Goal: Transaction & Acquisition: Purchase product/service

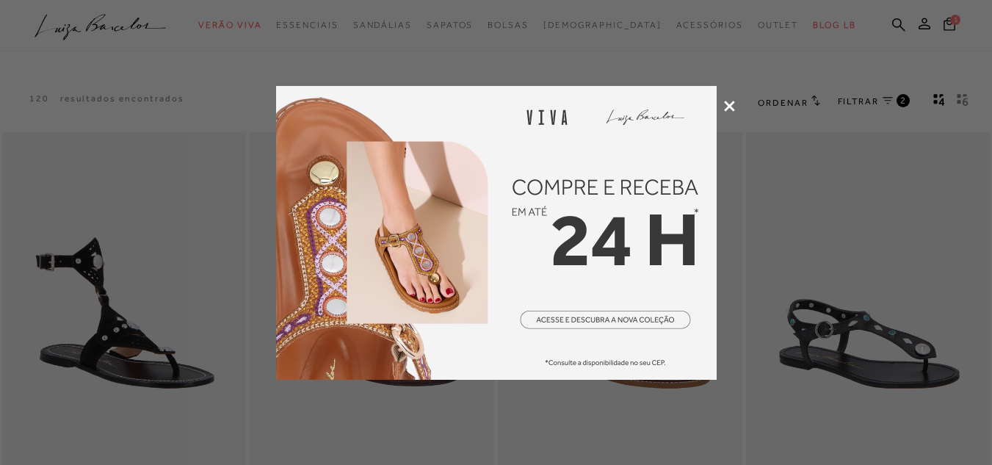
click at [730, 101] on icon at bounding box center [729, 106] width 11 height 11
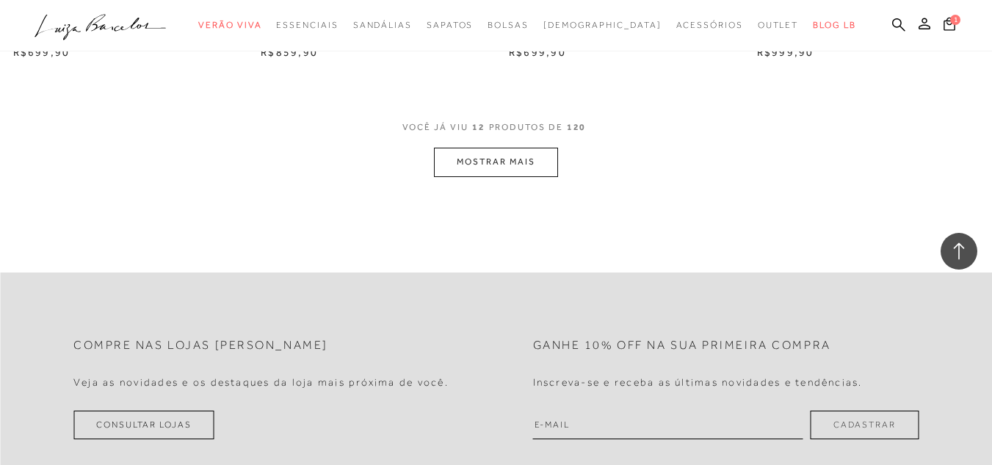
scroll to position [1469, 0]
click at [534, 169] on button "MOSTRAR MAIS" at bounding box center [495, 161] width 123 height 29
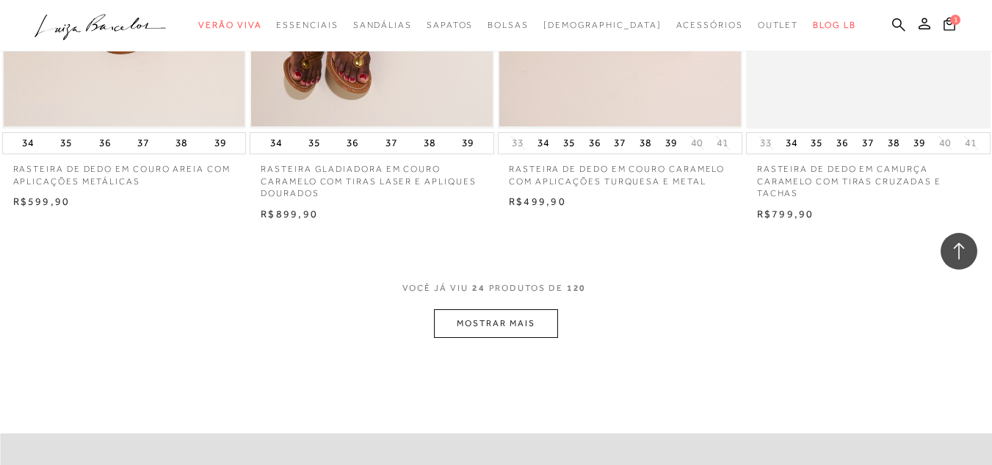
scroll to position [2717, 0]
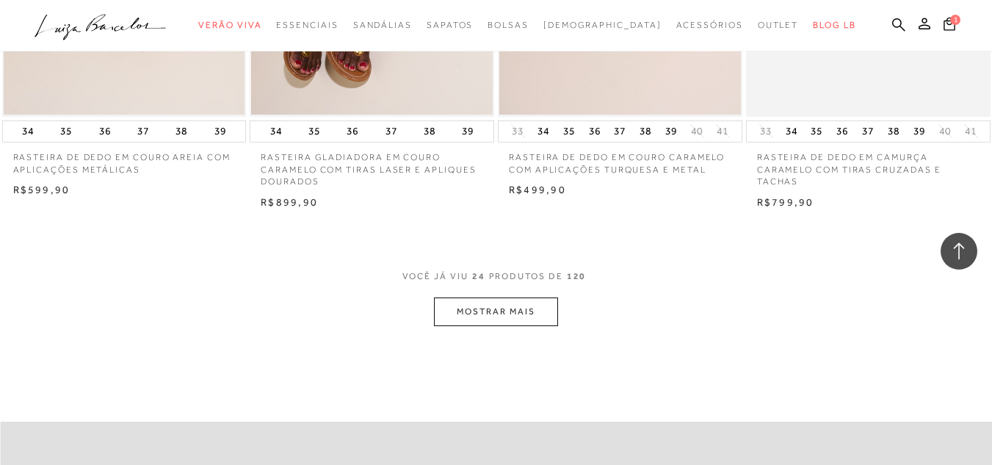
click at [513, 322] on button "MOSTRAR MAIS" at bounding box center [495, 311] width 123 height 29
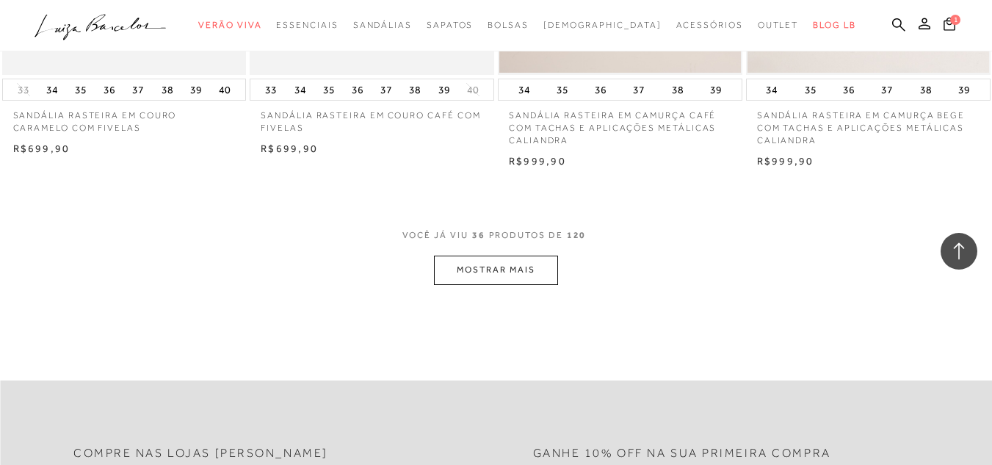
scroll to position [4186, 0]
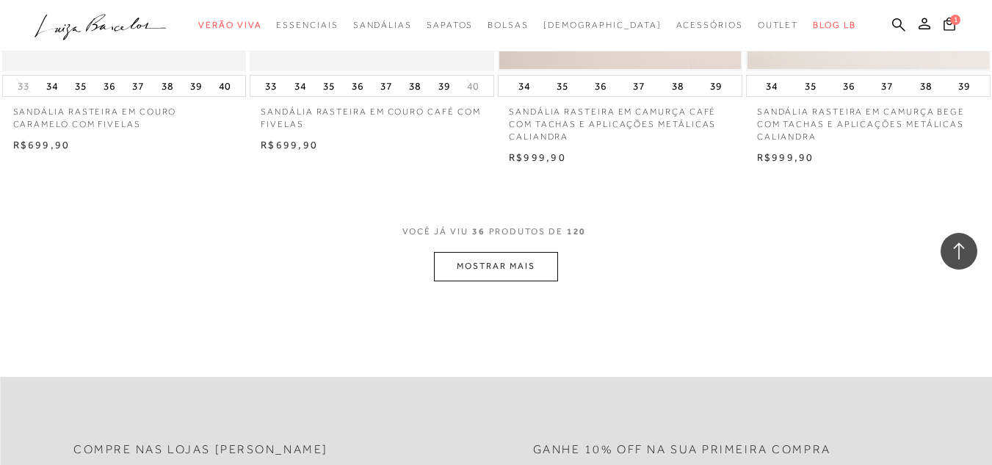
click at [467, 264] on button "MOSTRAR MAIS" at bounding box center [495, 266] width 123 height 29
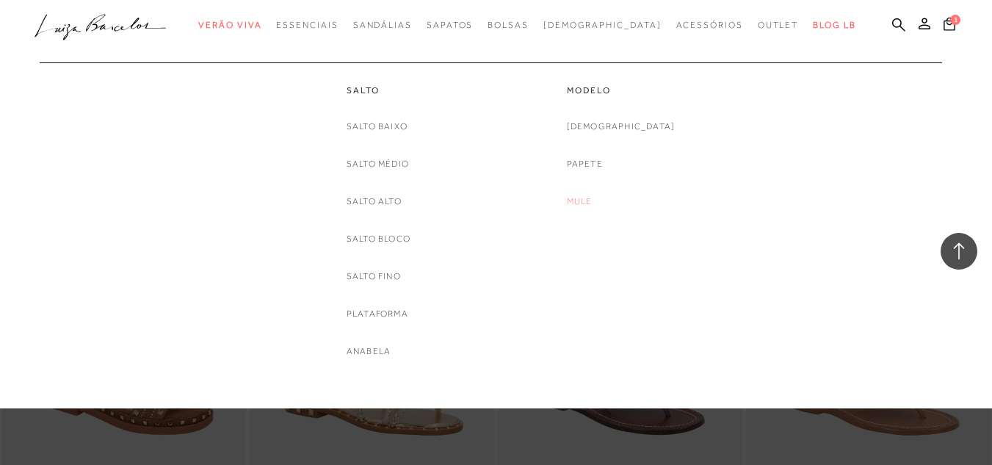
click at [593, 198] on link "Mule" at bounding box center [580, 201] width 26 height 15
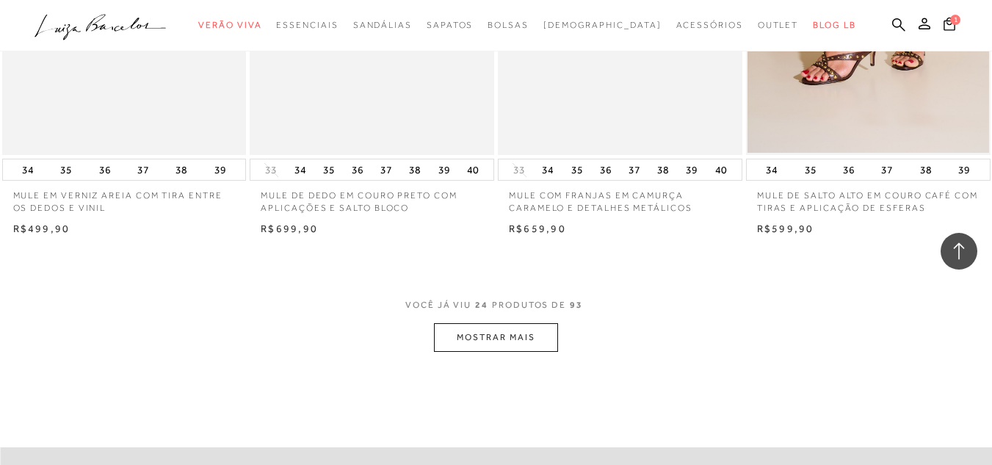
scroll to position [2717, 0]
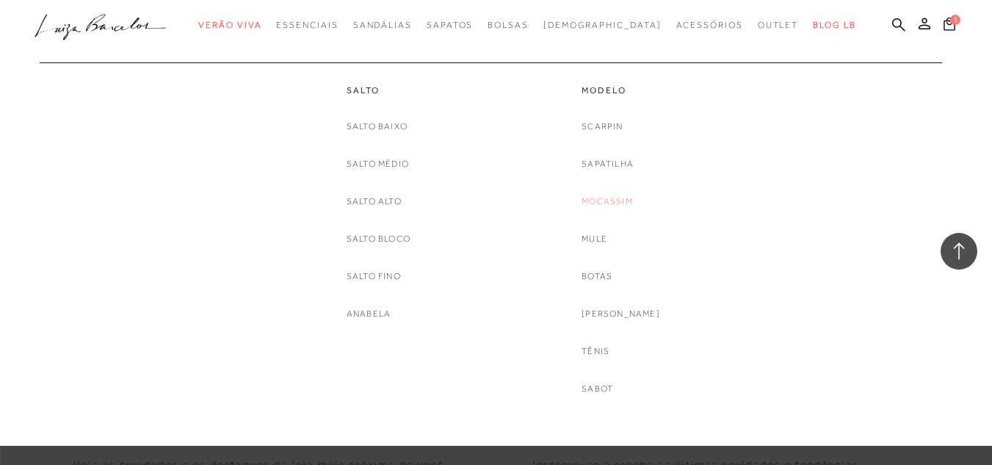
click at [618, 197] on link "Mocassim" at bounding box center [607, 201] width 51 height 15
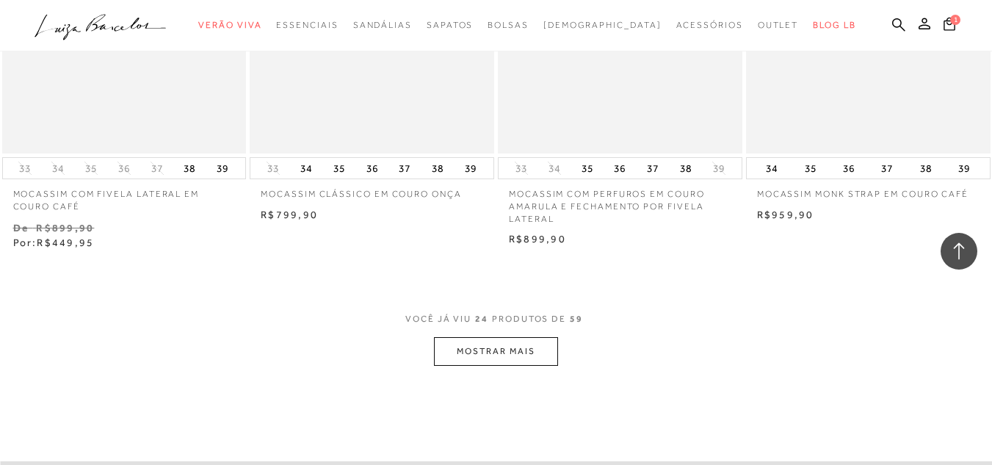
scroll to position [2790, 0]
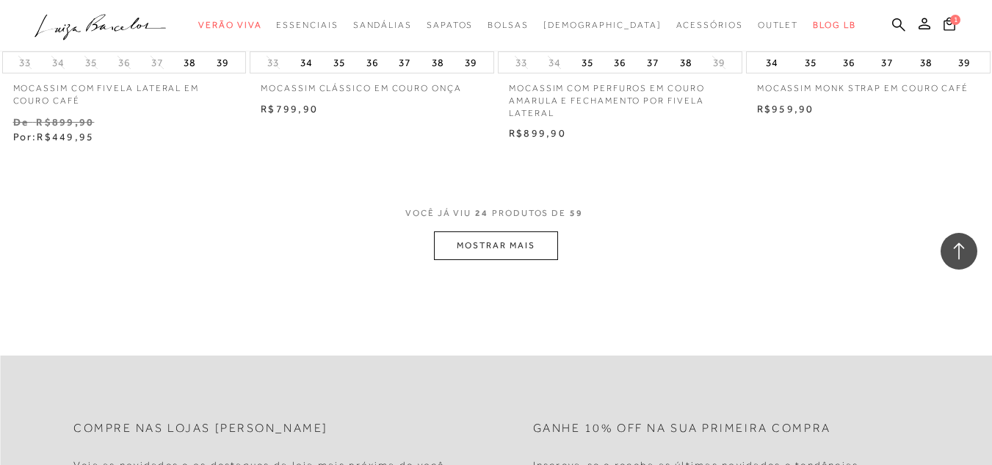
click at [530, 253] on button "MOSTRAR MAIS" at bounding box center [495, 245] width 123 height 29
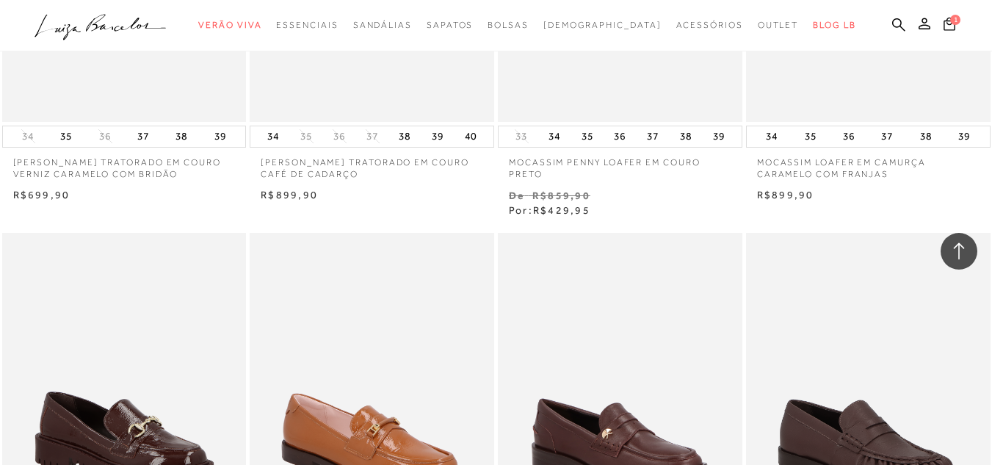
scroll to position [3965, 0]
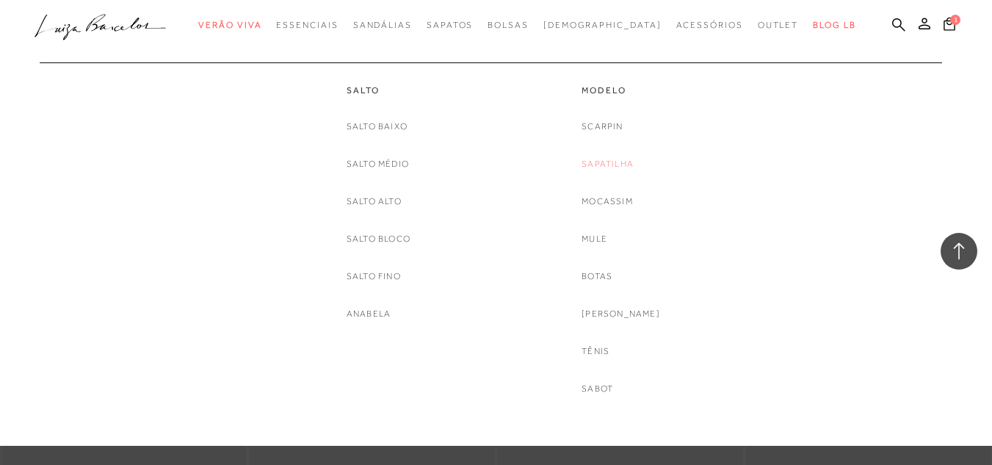
click at [617, 167] on link "Sapatilha" at bounding box center [608, 163] width 52 height 15
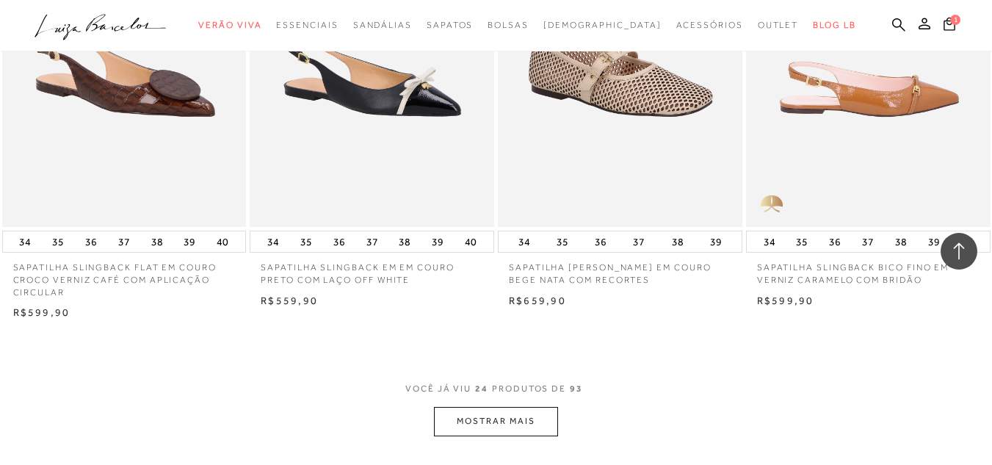
scroll to position [2570, 0]
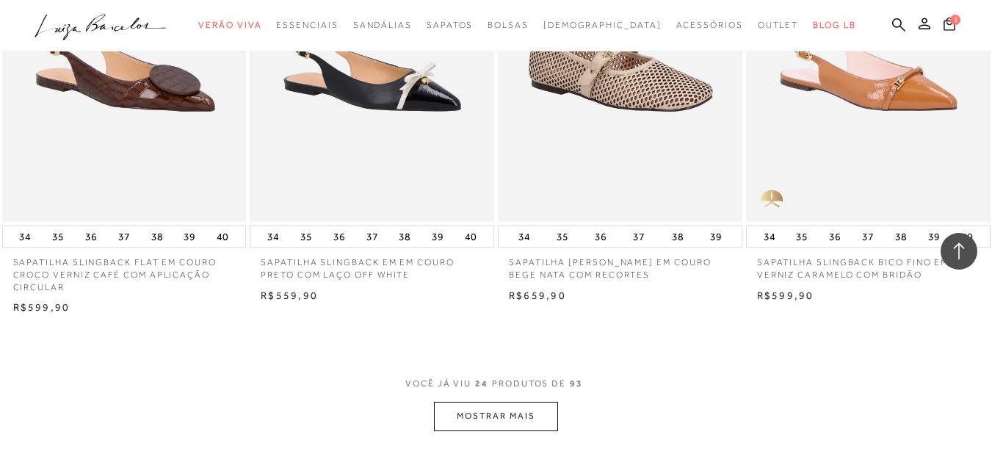
click at [507, 410] on button "MOSTRAR MAIS" at bounding box center [495, 416] width 123 height 29
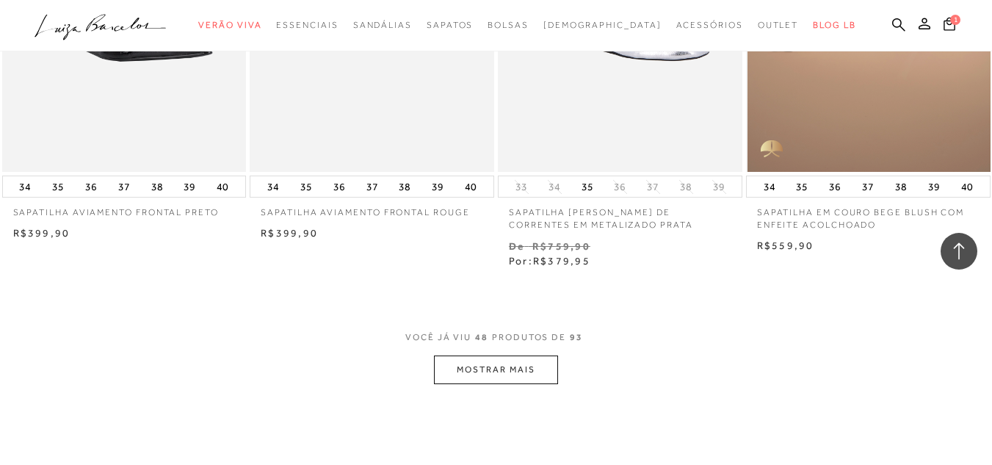
scroll to position [5507, 0]
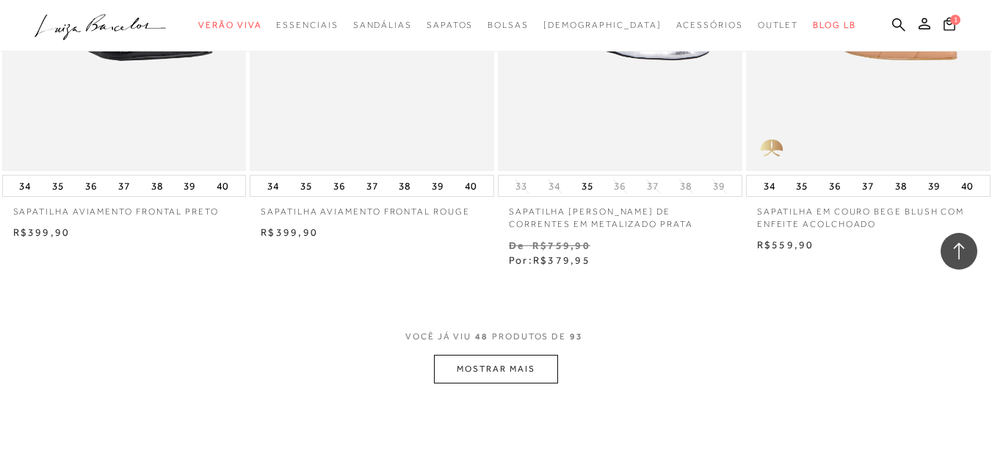
click at [518, 361] on button "MOSTRAR MAIS" at bounding box center [495, 369] width 123 height 29
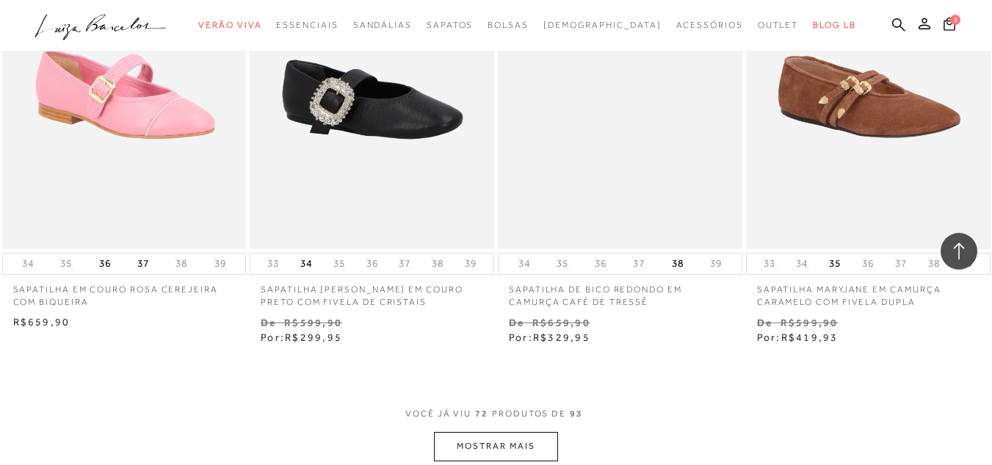
scroll to position [8518, 0]
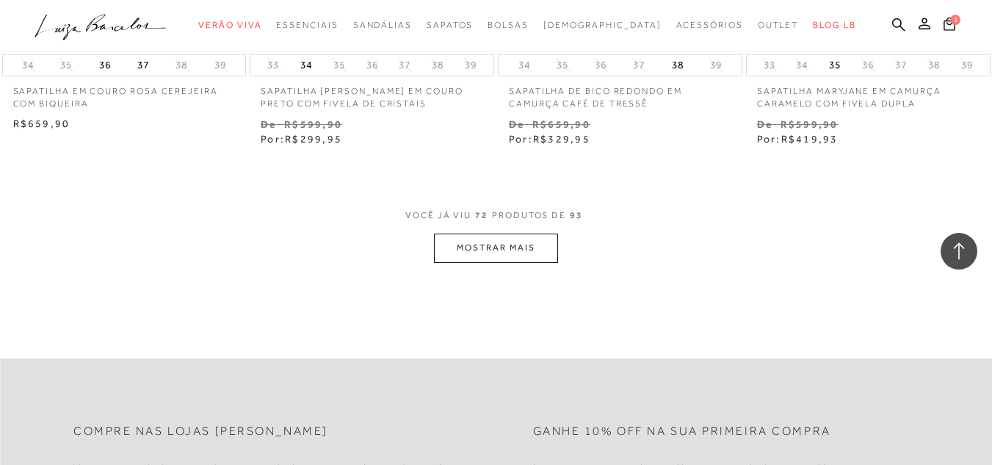
click at [536, 237] on button "MOSTRAR MAIS" at bounding box center [495, 248] width 123 height 29
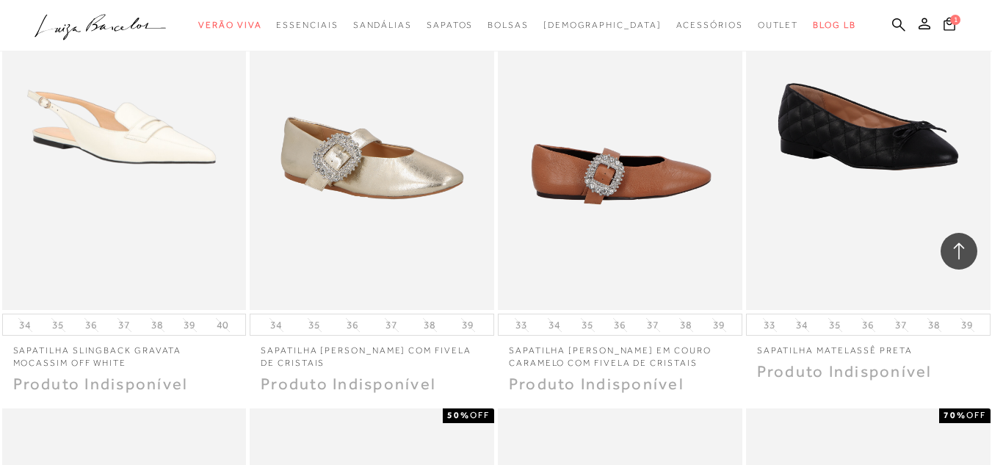
scroll to position [9106, 0]
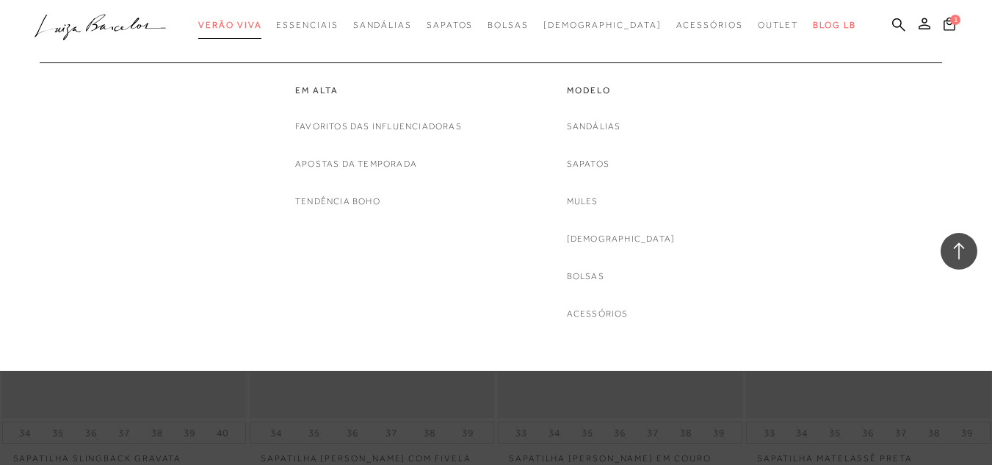
click at [250, 20] on span "Verão Viva" at bounding box center [229, 25] width 63 height 10
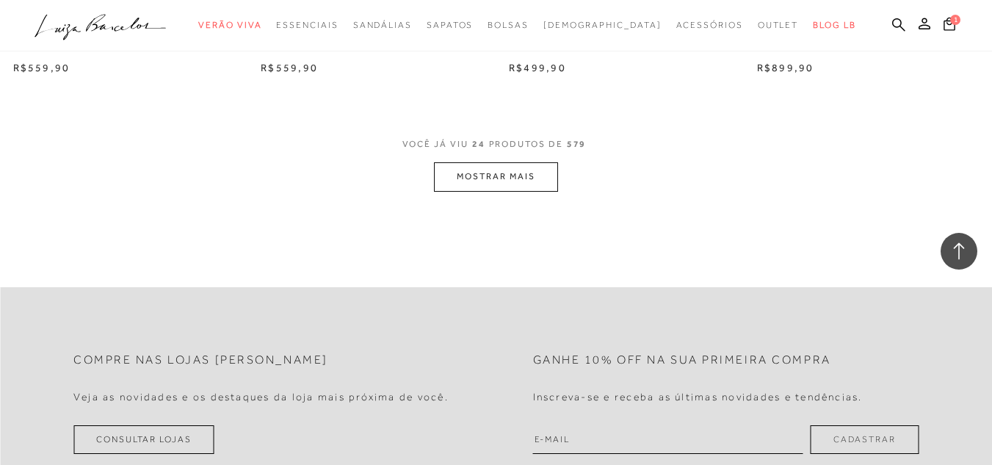
scroll to position [2864, 0]
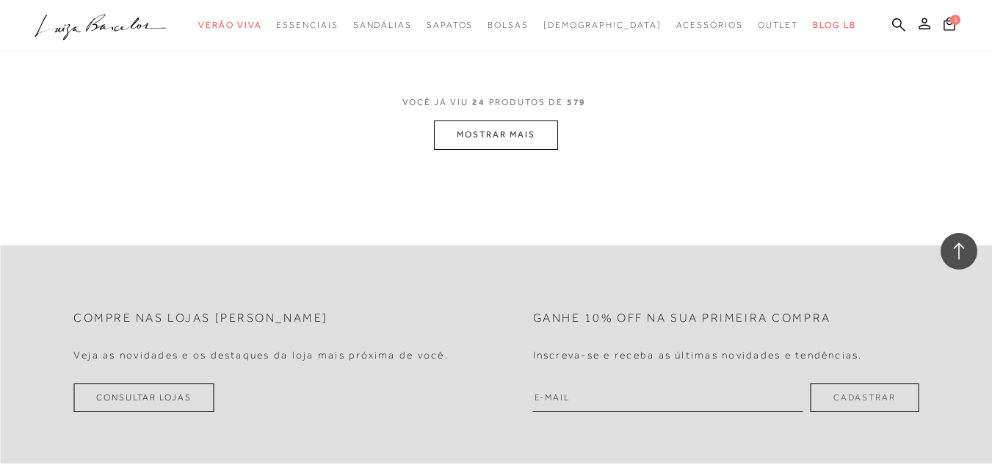
click at [536, 131] on button "MOSTRAR MAIS" at bounding box center [495, 134] width 123 height 29
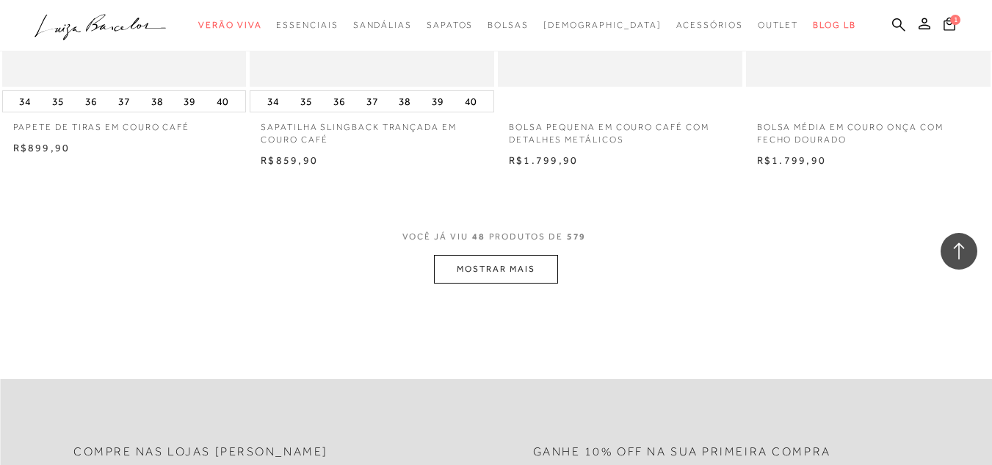
scroll to position [5581, 0]
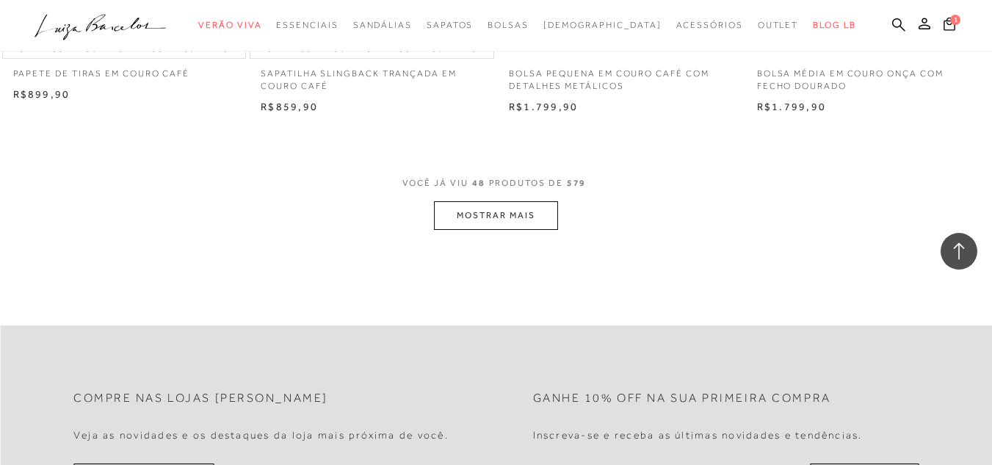
click at [521, 212] on button "MOSTRAR MAIS" at bounding box center [495, 215] width 123 height 29
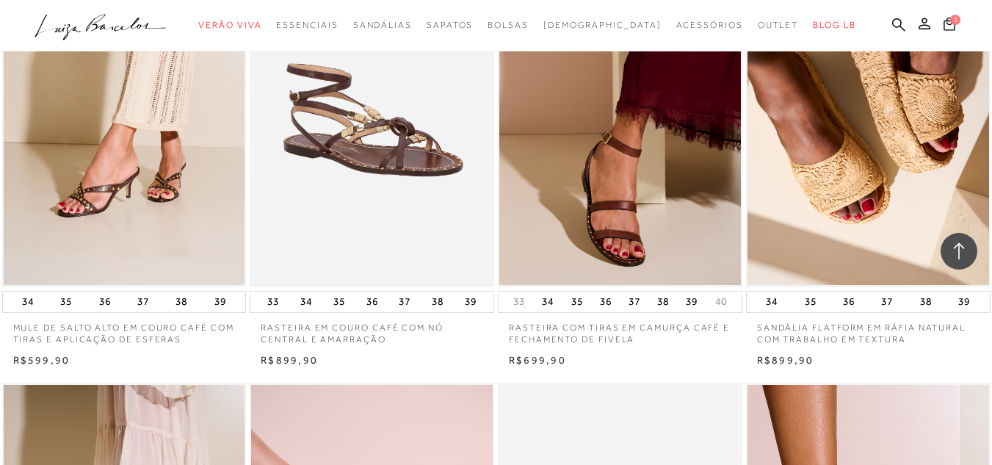
scroll to position [3892, 0]
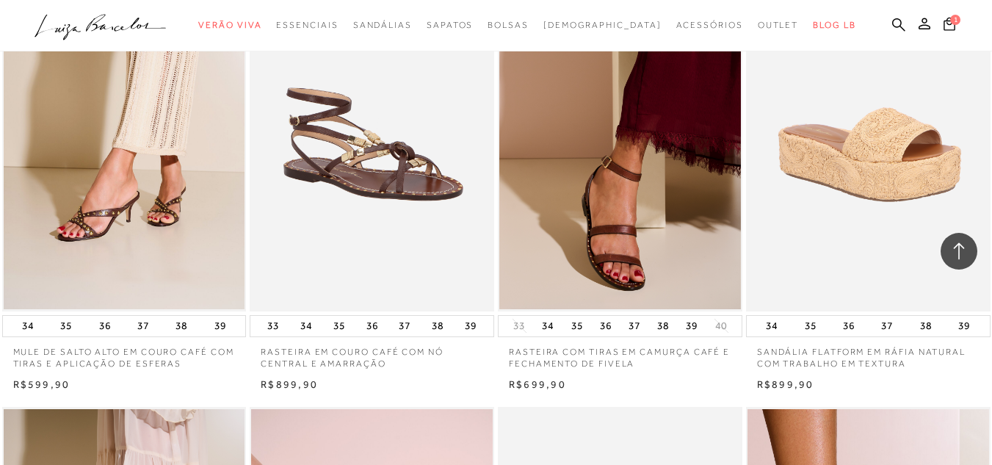
click at [847, 258] on img at bounding box center [869, 127] width 243 height 366
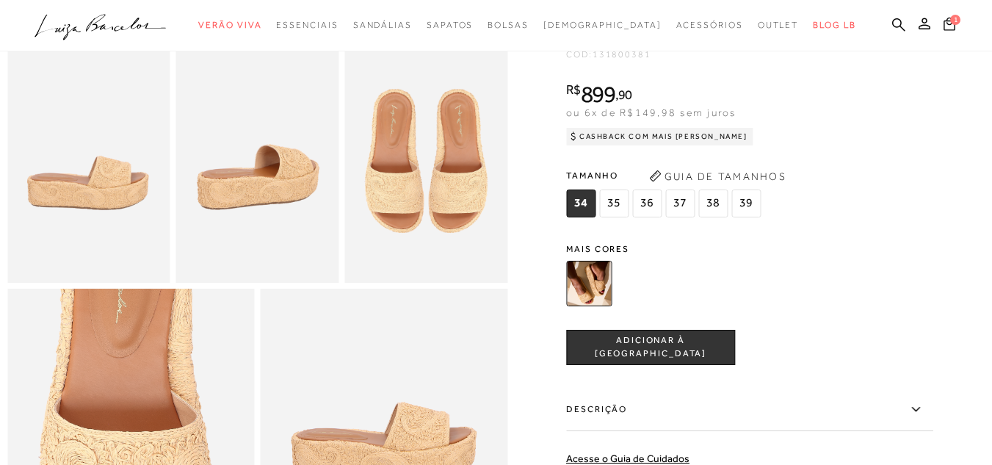
scroll to position [441, 0]
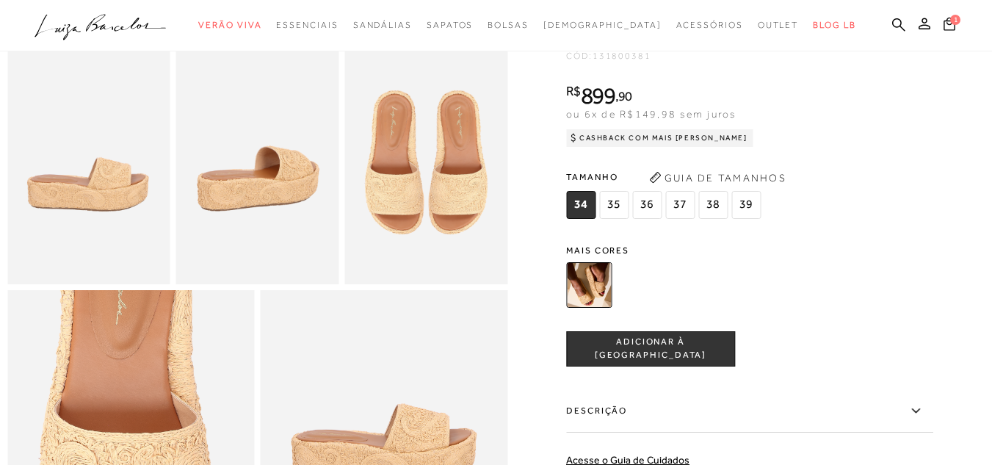
click at [650, 219] on span "36" at bounding box center [646, 205] width 29 height 28
click at [652, 362] on span "ADICIONAR À [GEOGRAPHIC_DATA]" at bounding box center [650, 349] width 167 height 26
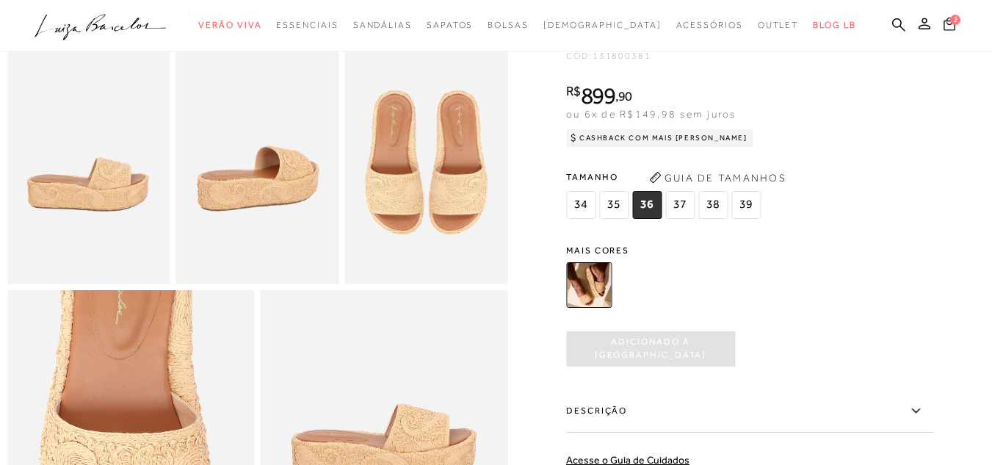
click at [943, 26] on icon at bounding box center [949, 22] width 13 height 15
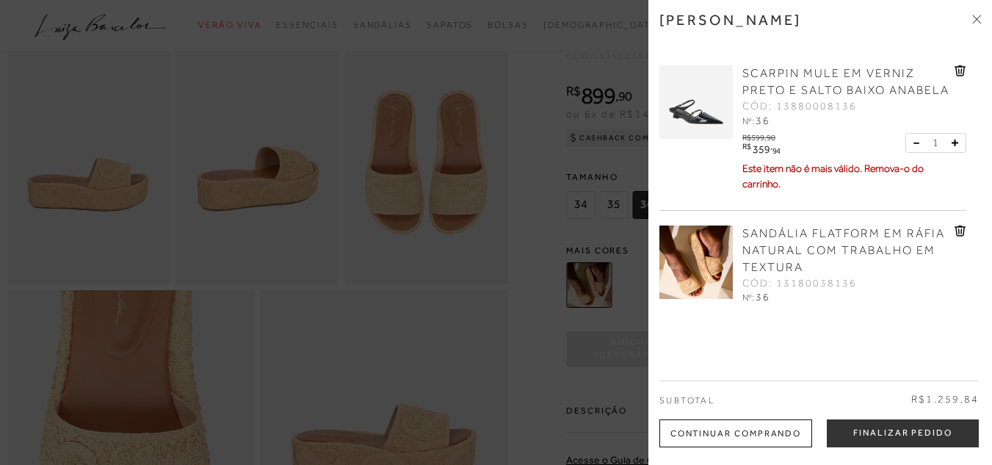
click at [963, 70] on icon at bounding box center [961, 70] width 12 height 11
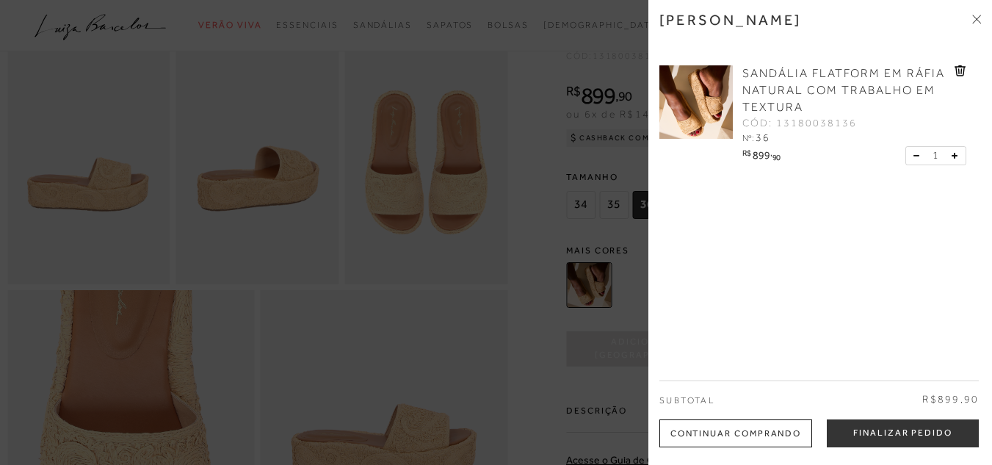
scroll to position [2068, 0]
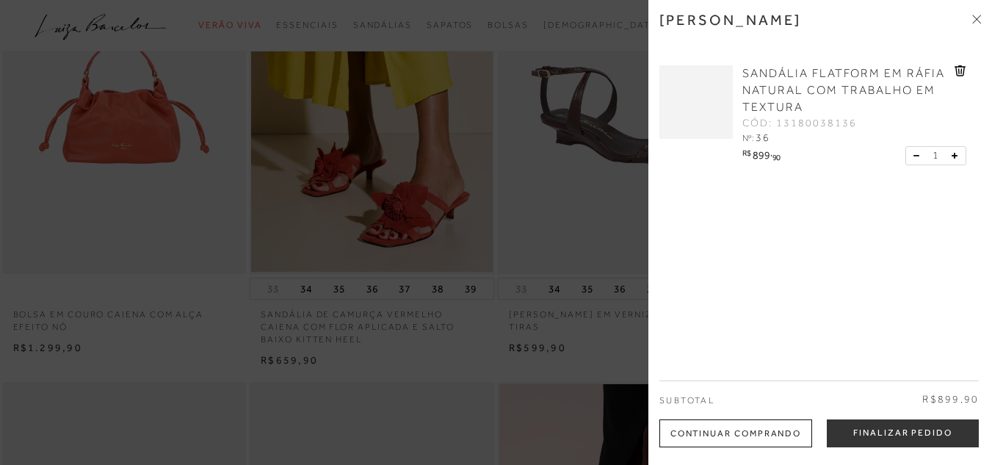
click at [608, 173] on div at bounding box center [496, 232] width 992 height 465
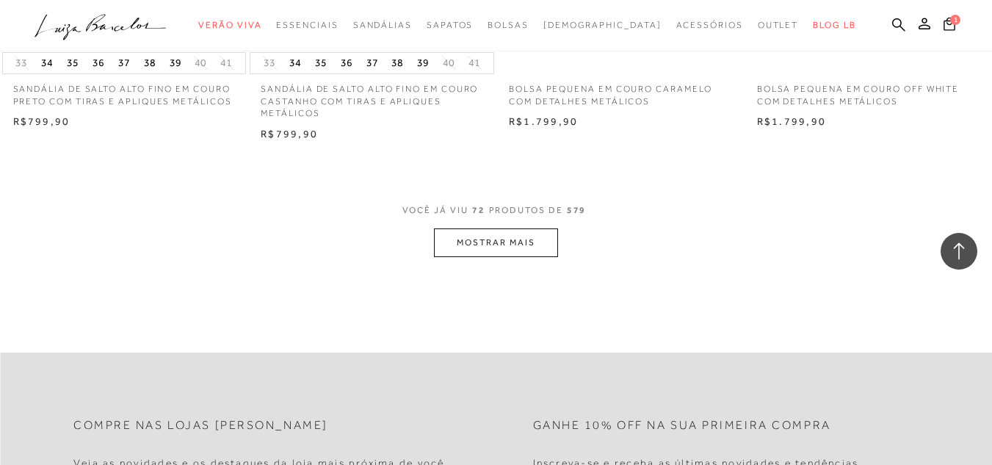
scroll to position [8371, 0]
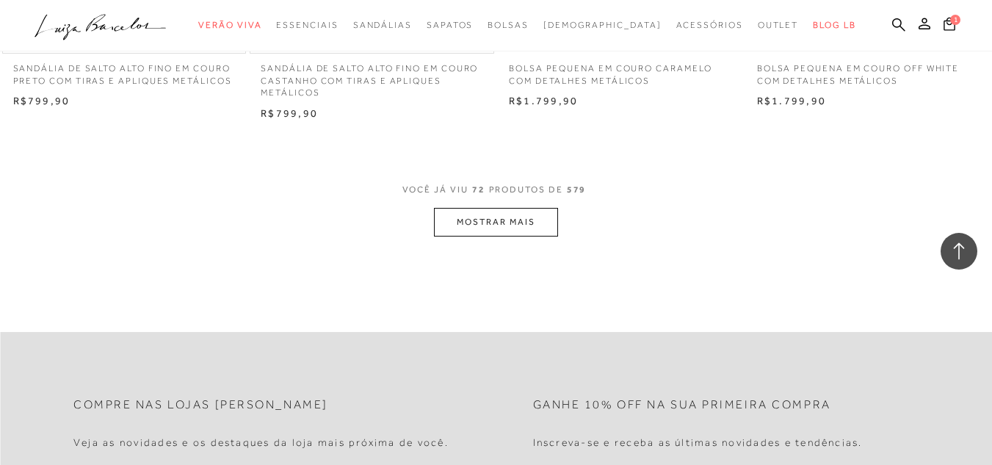
click at [477, 218] on button "MOSTRAR MAIS" at bounding box center [495, 222] width 123 height 29
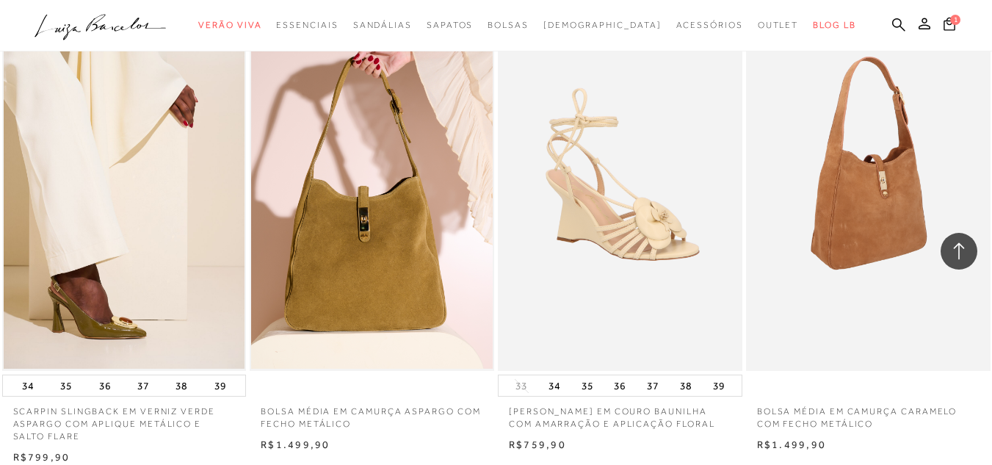
scroll to position [5728, 0]
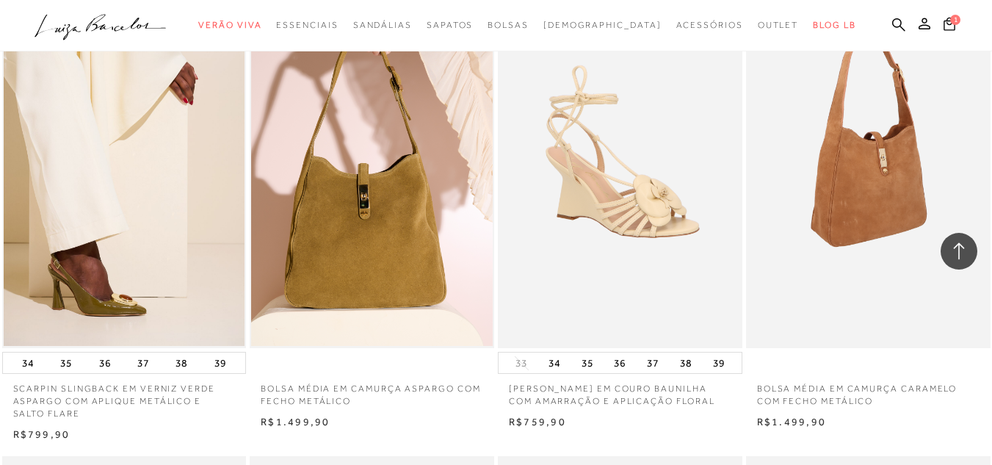
click at [902, 204] on img at bounding box center [869, 165] width 243 height 366
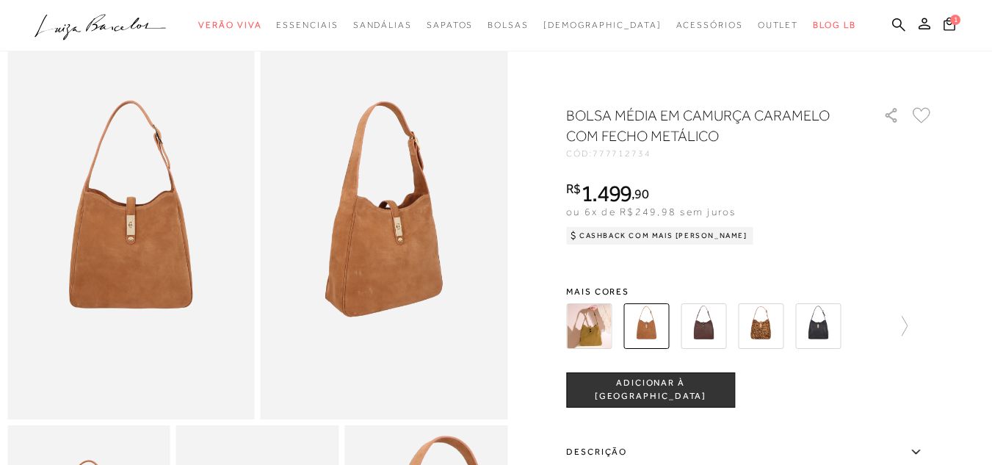
scroll to position [220, 0]
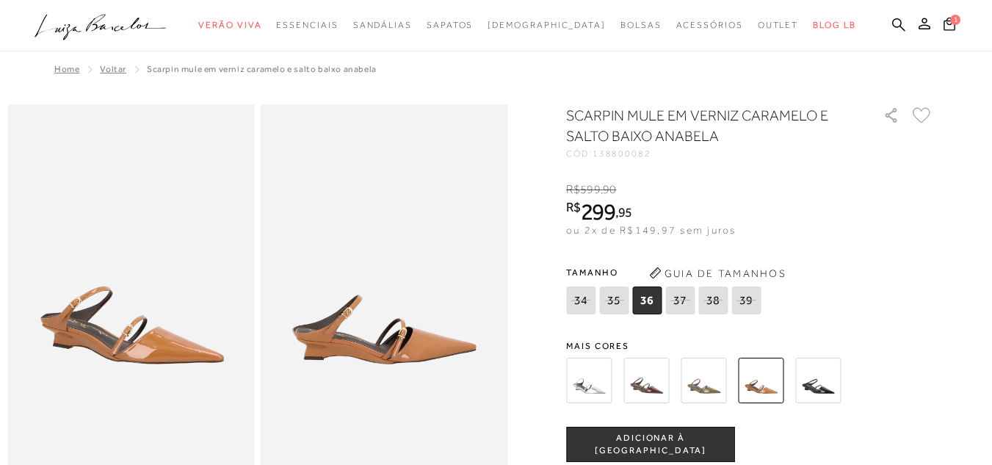
click at [720, 394] on img at bounding box center [704, 381] width 46 height 46
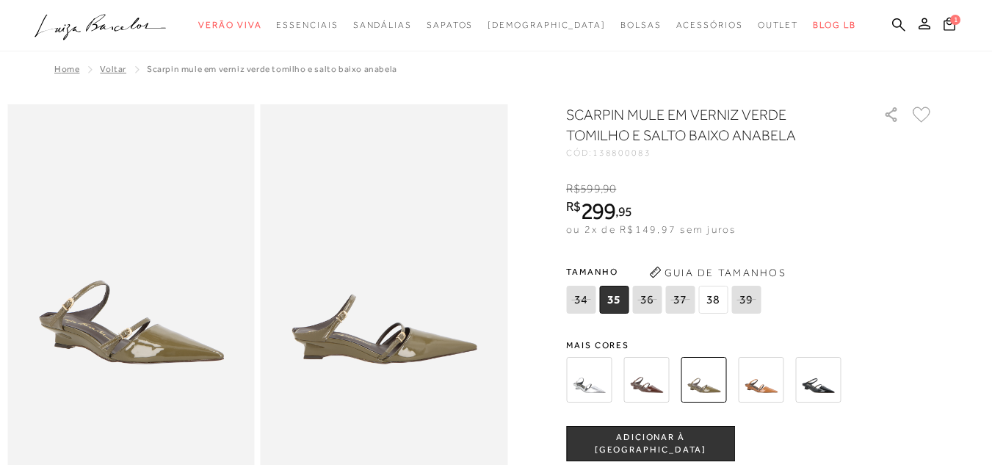
click at [830, 394] on img at bounding box center [818, 380] width 46 height 46
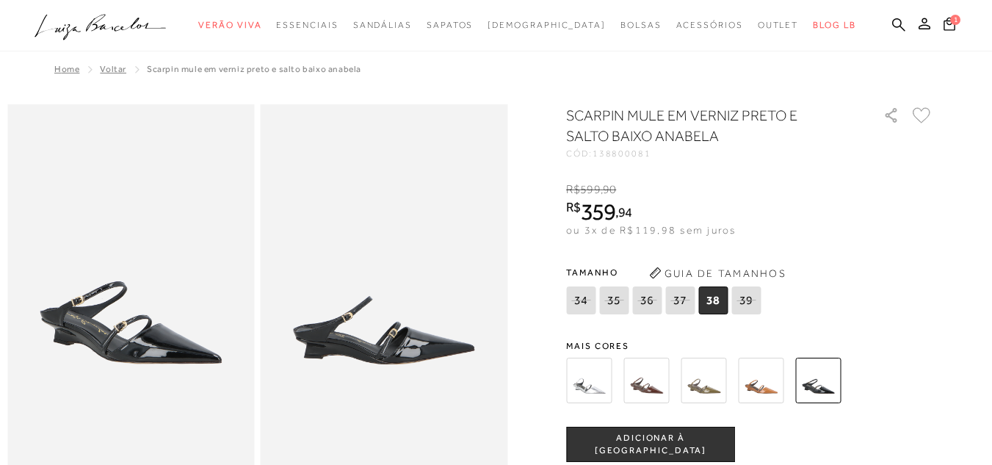
click at [603, 381] on img at bounding box center [589, 381] width 46 height 46
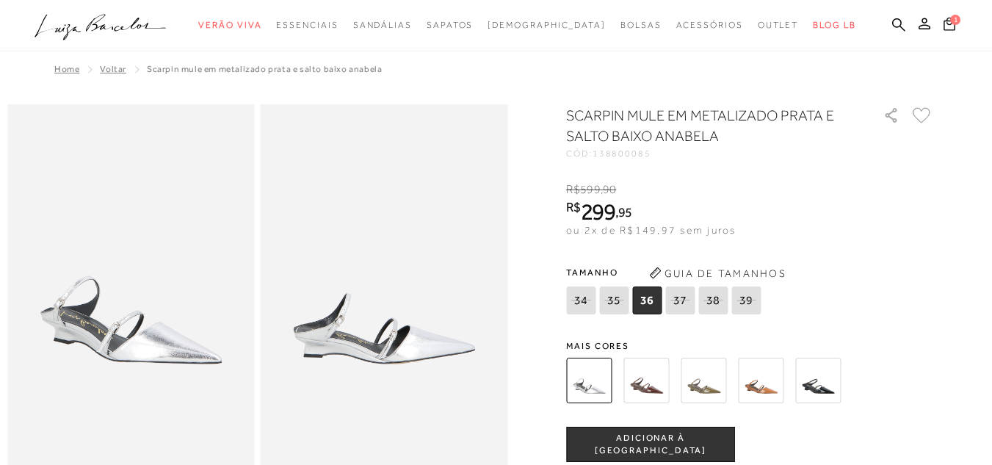
click at [637, 391] on img at bounding box center [646, 381] width 46 height 46
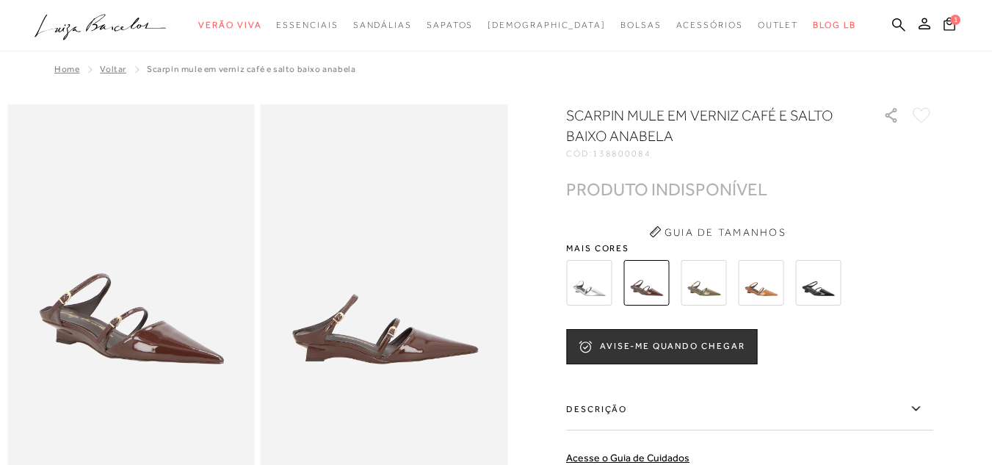
click at [716, 288] on img at bounding box center [704, 283] width 46 height 46
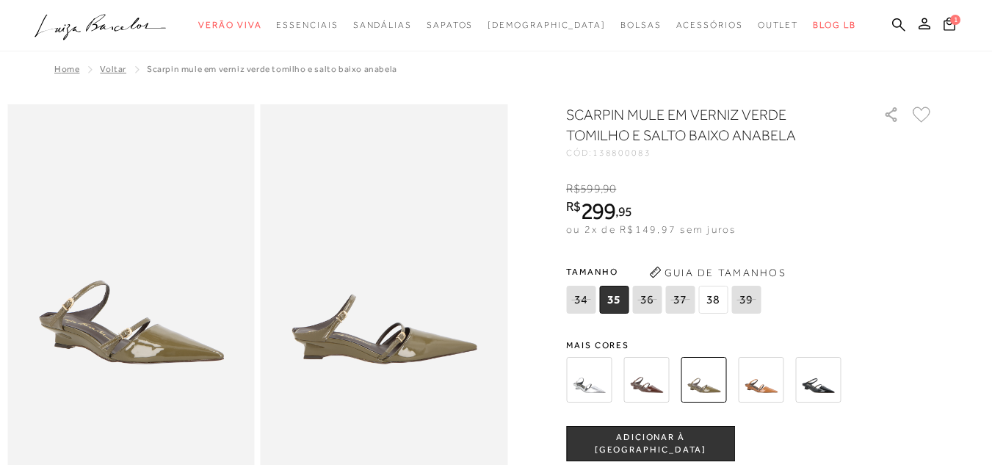
click at [766, 387] on img at bounding box center [761, 380] width 46 height 46
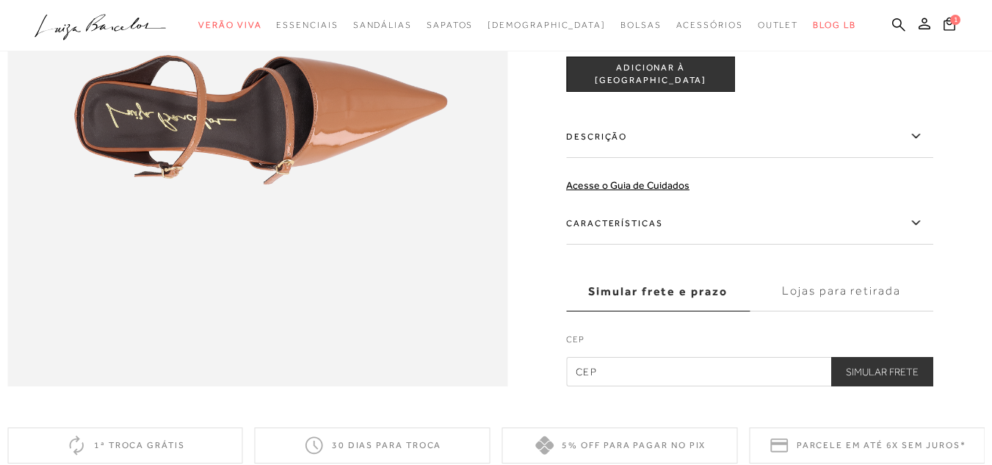
scroll to position [808, 0]
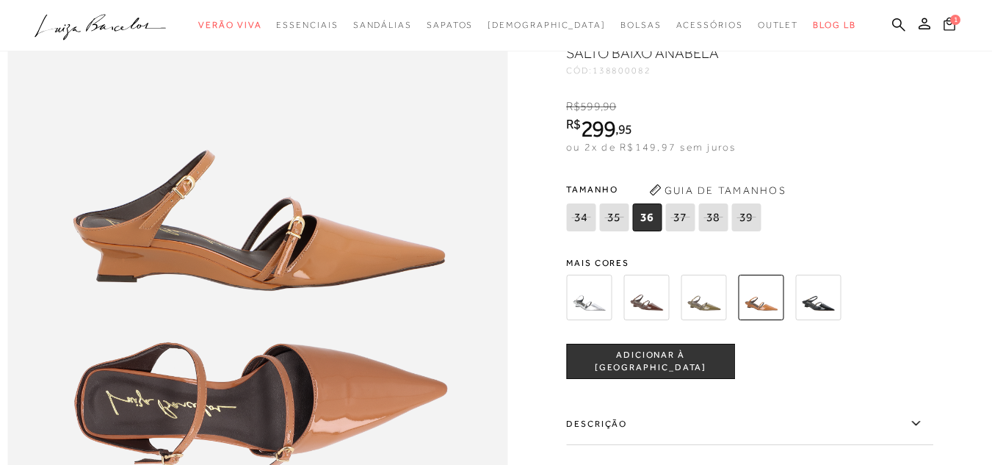
click at [944, 25] on icon at bounding box center [950, 23] width 12 height 13
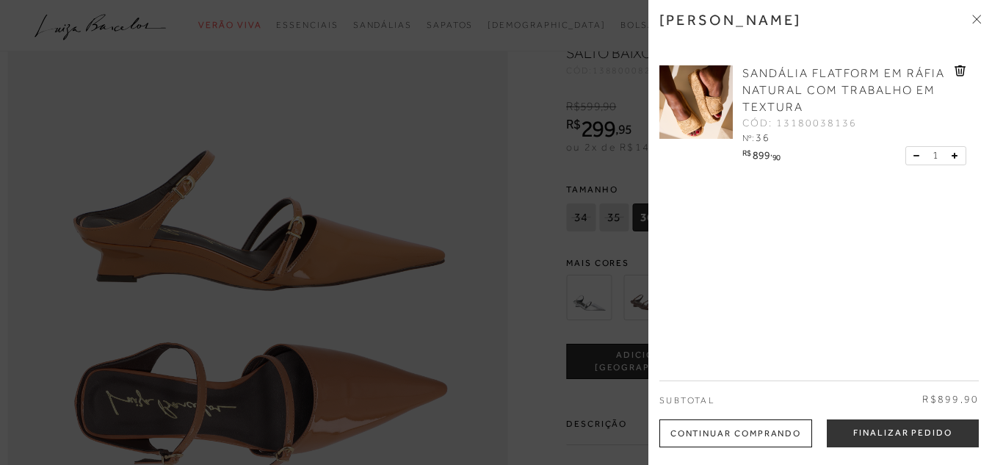
click at [798, 79] on span "SANDÁLIA FLATFORM EM RÁFIA NATURAL COM TRABALHO EM TEXTURA" at bounding box center [843, 90] width 203 height 47
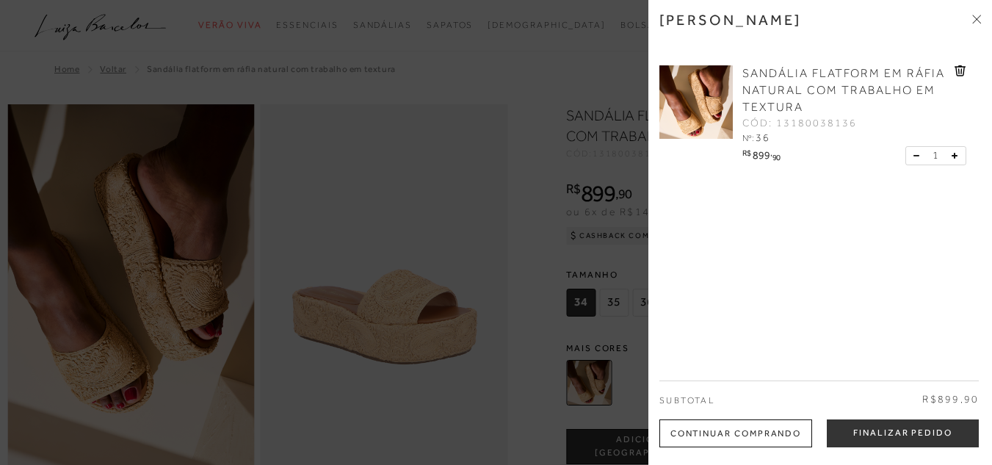
click at [491, 62] on div at bounding box center [496, 232] width 992 height 465
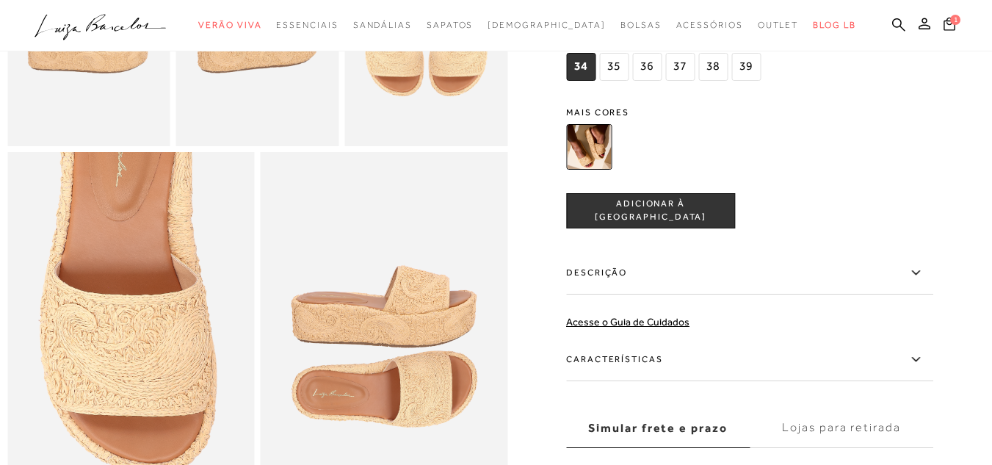
scroll to position [661, 0]
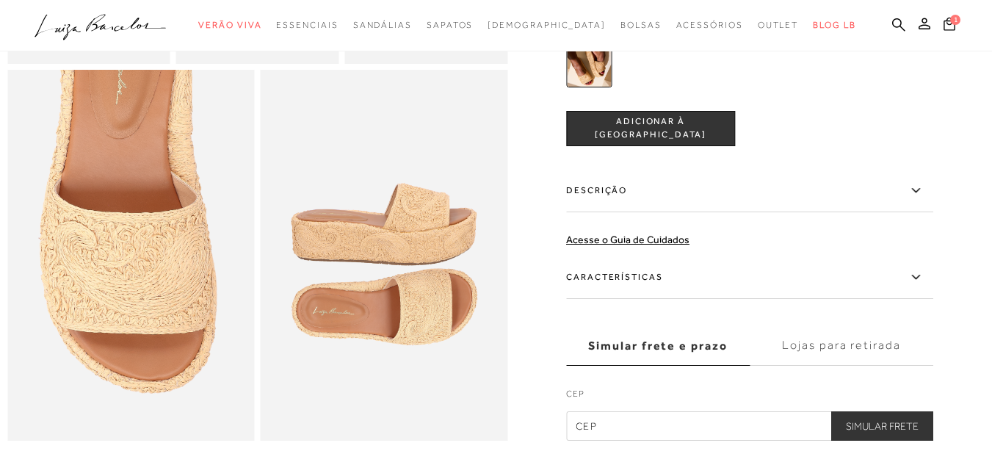
click at [601, 83] on img at bounding box center [589, 65] width 46 height 46
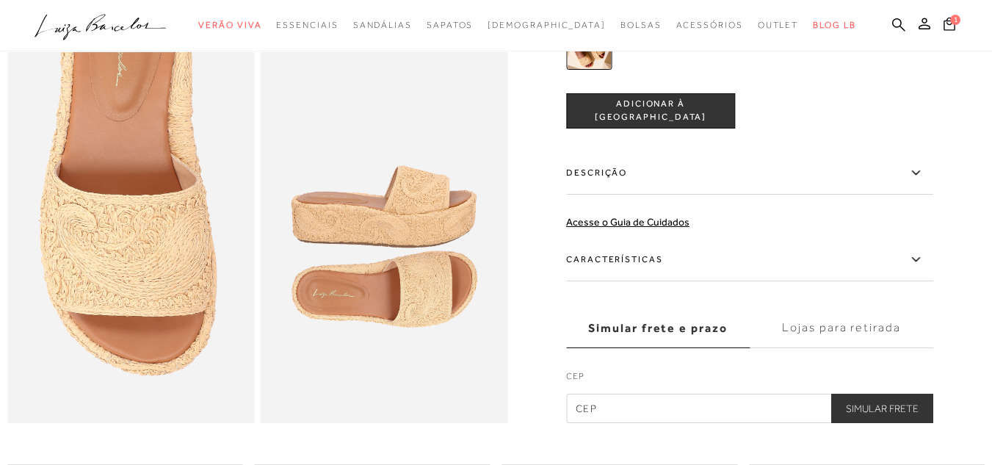
scroll to position [441, 0]
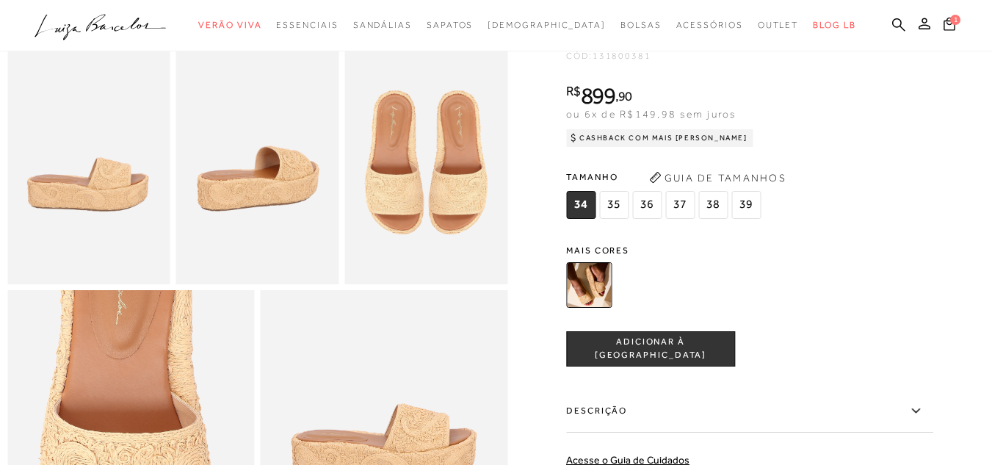
click at [654, 219] on span "36" at bounding box center [646, 205] width 29 height 28
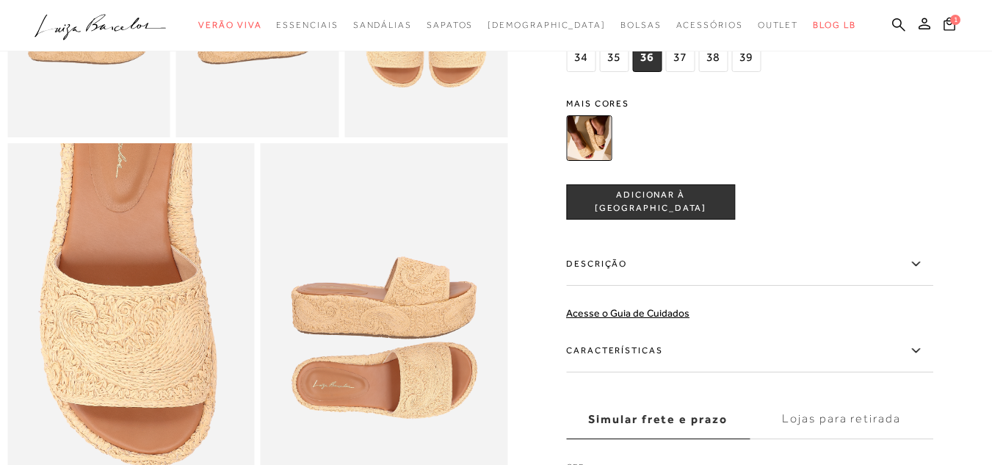
scroll to position [734, 0]
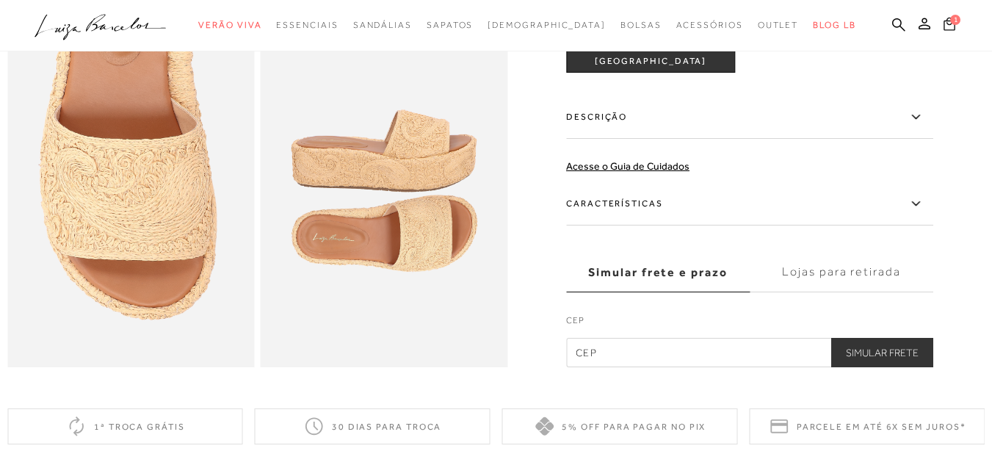
click at [950, 23] on span "1" at bounding box center [955, 20] width 10 height 10
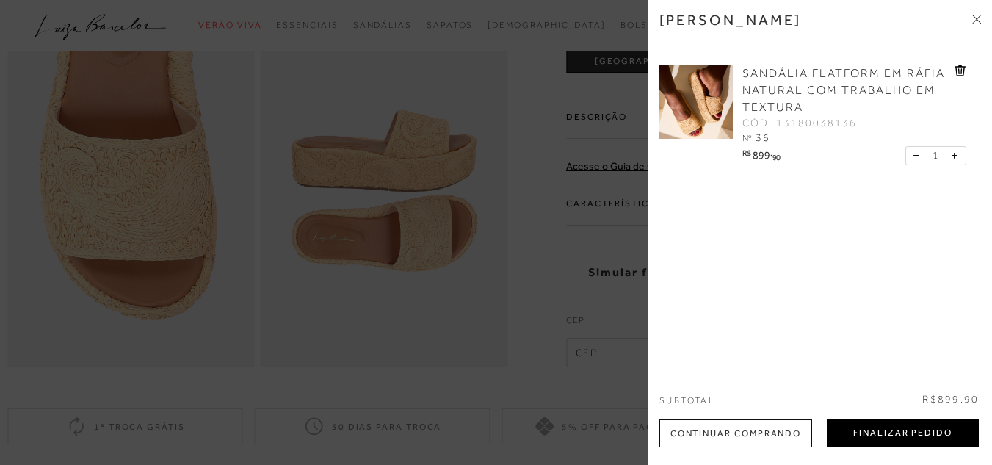
click at [875, 430] on button "Finalizar Pedido" at bounding box center [903, 433] width 152 height 28
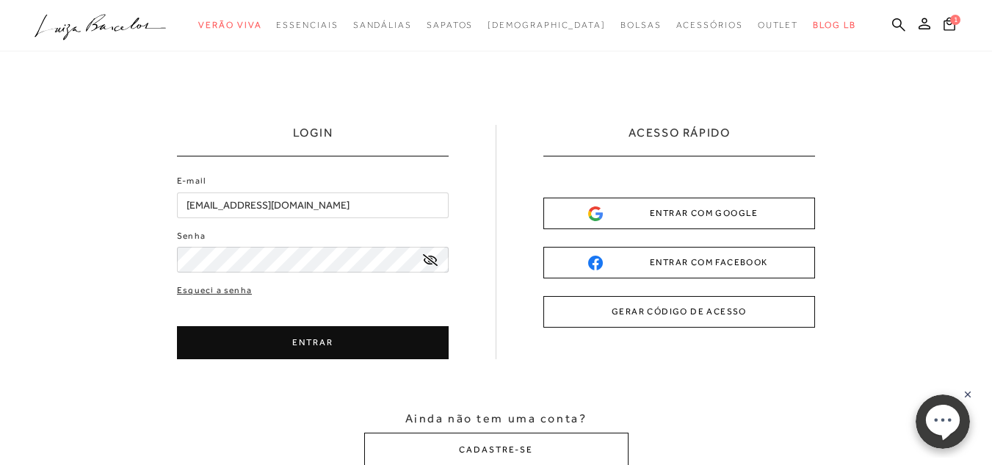
click at [373, 336] on button "ENTRAR" at bounding box center [313, 342] width 272 height 33
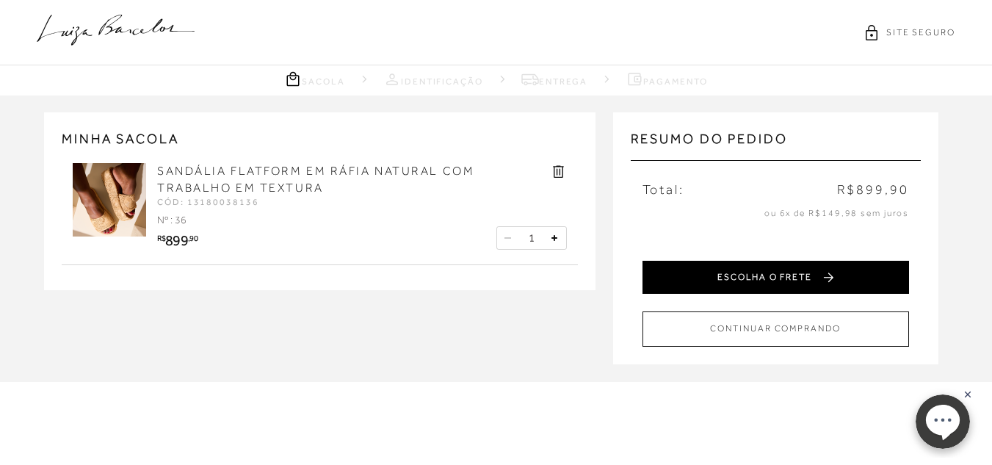
click at [842, 272] on button "ESCOLHA O FRETE" at bounding box center [776, 277] width 267 height 33
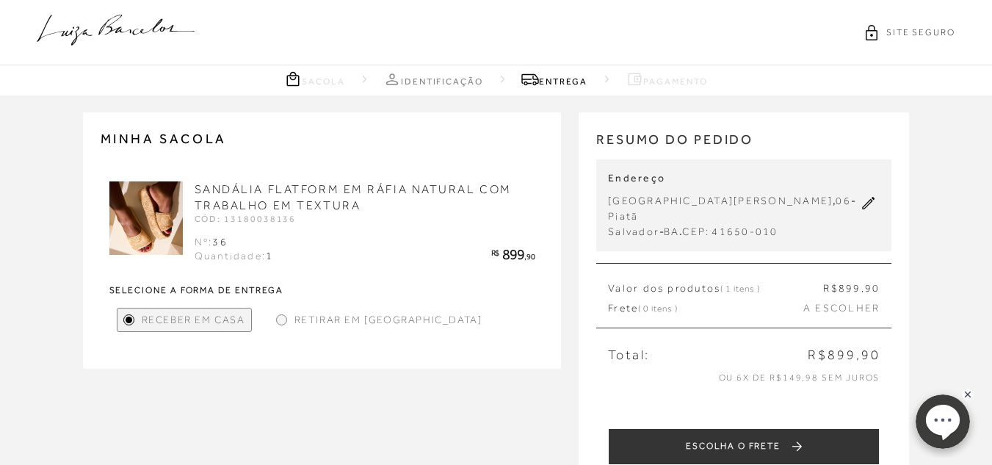
click at [319, 321] on span "Retirar em [GEOGRAPHIC_DATA]" at bounding box center [388, 319] width 188 height 15
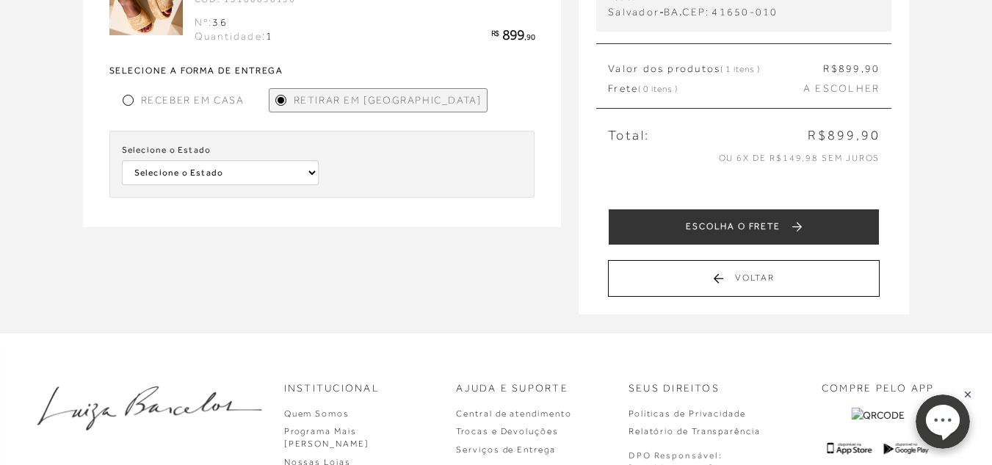
scroll to position [220, 0]
click at [250, 166] on select "Selecione o Estado [GEOGRAPHIC_DATA] [GEOGRAPHIC_DATA]" at bounding box center [221, 171] width 198 height 25
click at [239, 173] on select "Selecione o Estado [GEOGRAPHIC_DATA] [GEOGRAPHIC_DATA]" at bounding box center [221, 171] width 198 height 25
click at [199, 172] on select "Selecione o Estado [GEOGRAPHIC_DATA] [GEOGRAPHIC_DATA]" at bounding box center [221, 171] width 198 height 25
click at [191, 105] on span "Receber em Casa" at bounding box center [193, 99] width 104 height 15
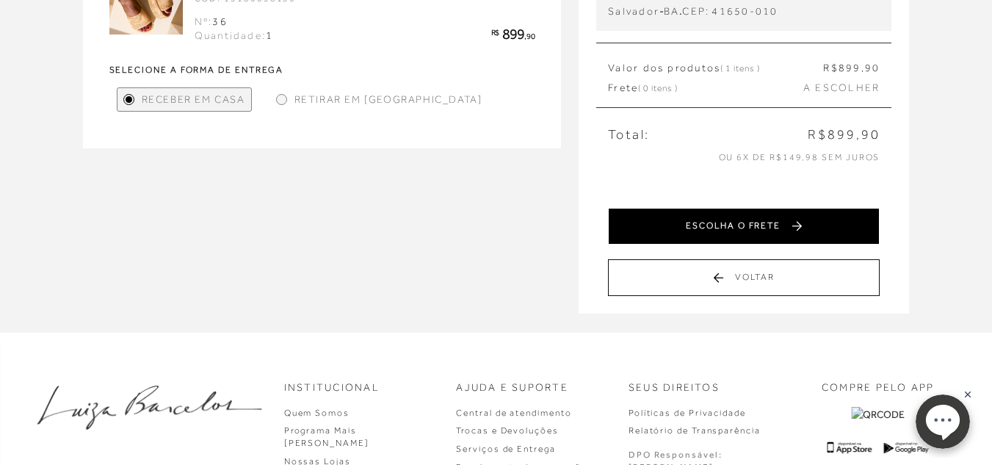
click at [780, 208] on button "ESCOLHA O FRETE" at bounding box center [744, 226] width 272 height 37
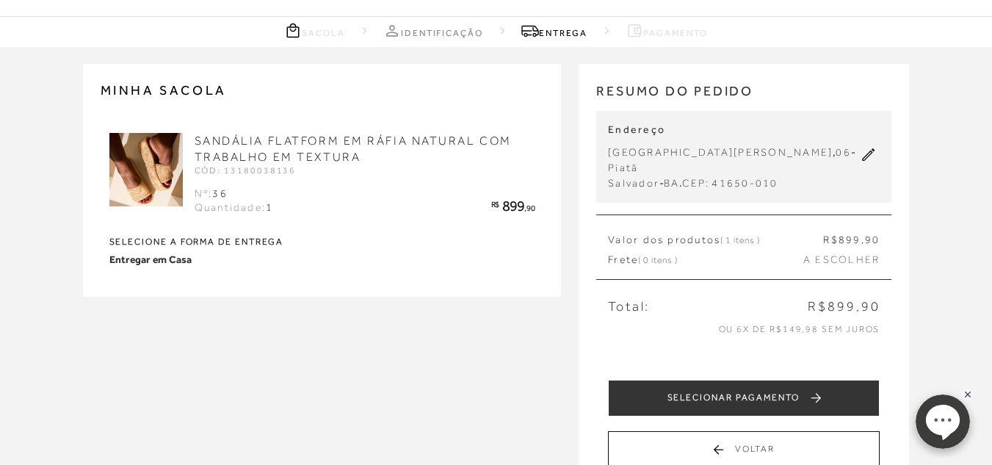
scroll to position [73, 0]
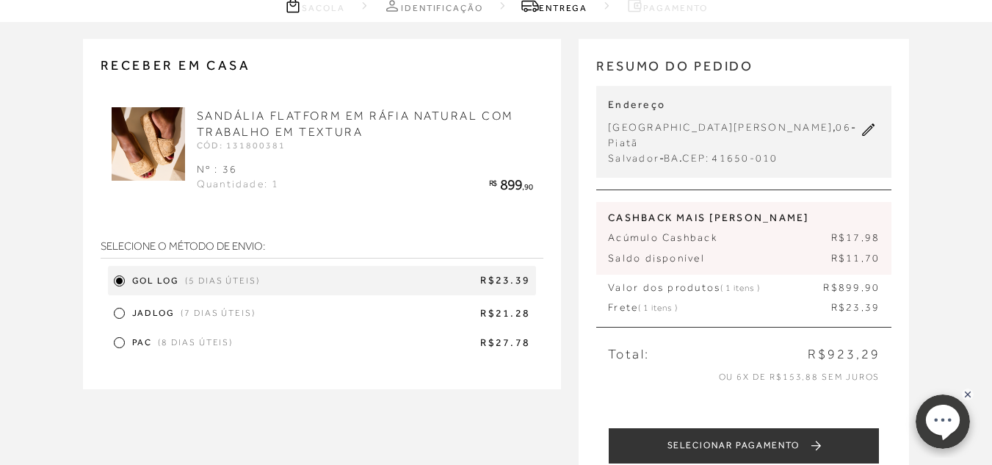
click at [169, 328] on div "Gol Log (5 dias úteis) R$23.39 JADLOG (7 dias úteis) R$21.28 PAC (8 dias úteis)…" at bounding box center [323, 309] width 444 height 87
click at [131, 313] on div "JADLOG (7 dias úteis) R$21.28" at bounding box center [322, 314] width 429 height 22
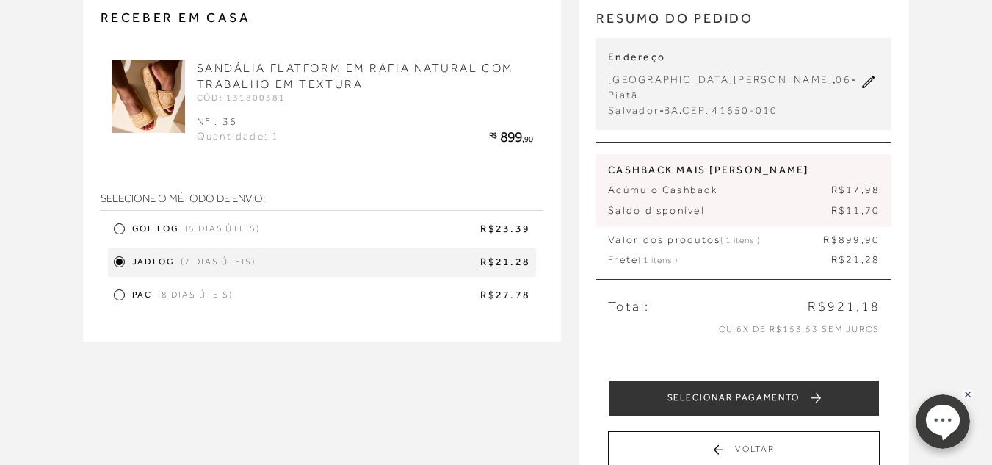
scroll to position [147, 0]
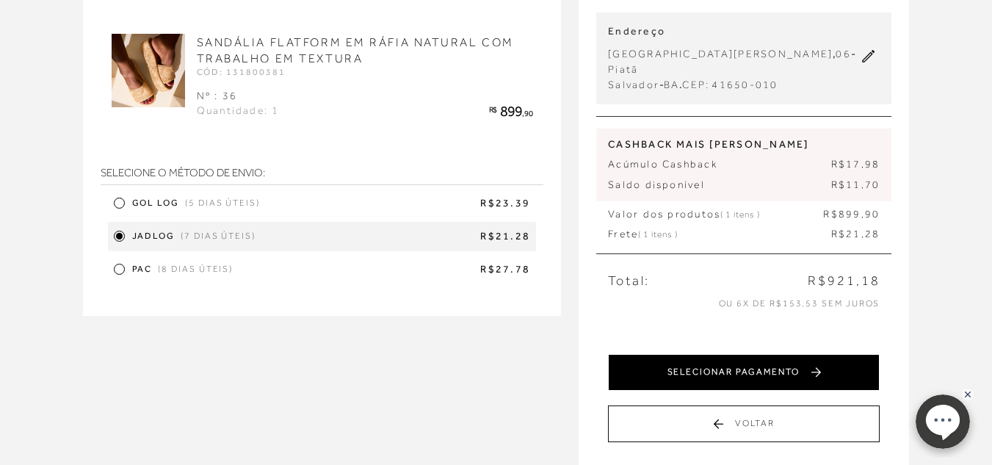
click at [754, 366] on button "SELECIONAR PAGAMENTO" at bounding box center [744, 372] width 272 height 37
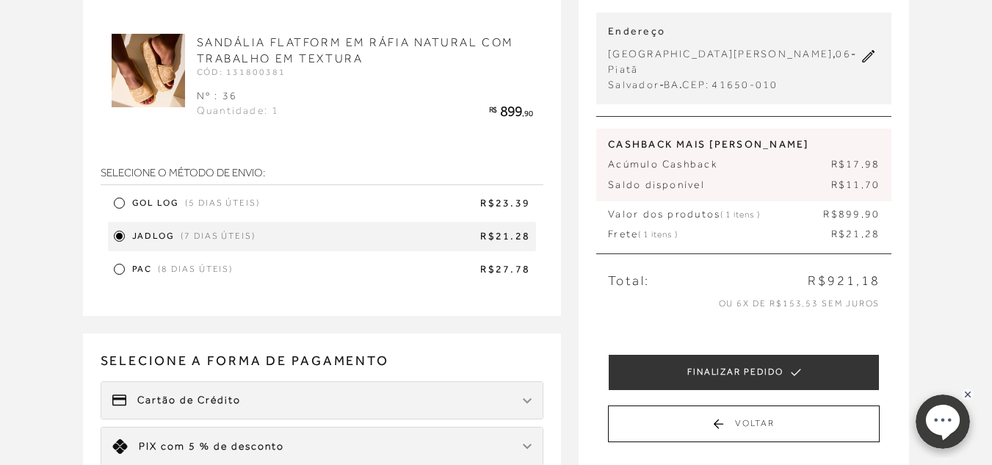
scroll to position [0, 0]
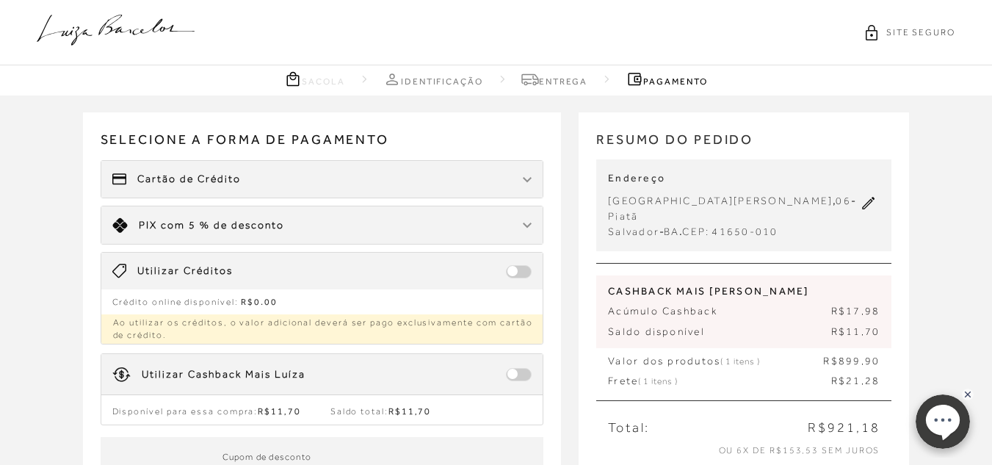
click at [470, 186] on div "Cartão de Crédito" at bounding box center [322, 179] width 442 height 37
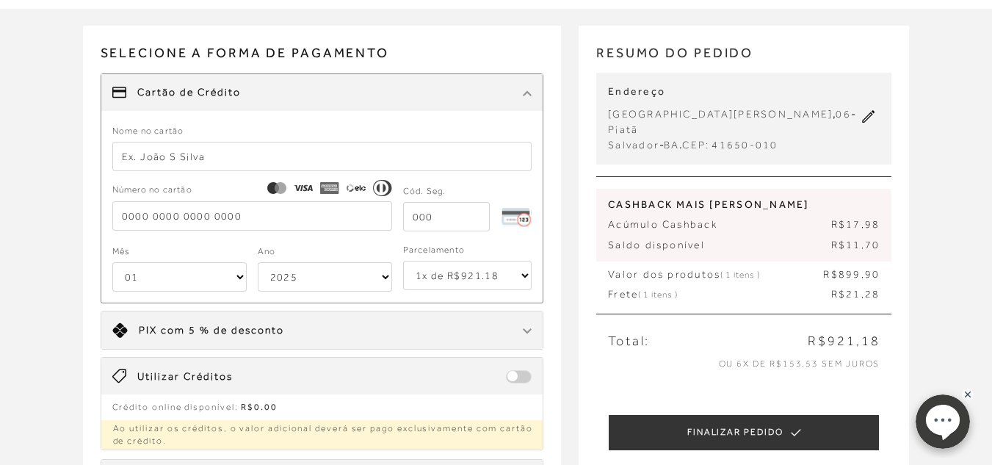
scroll to position [73, 0]
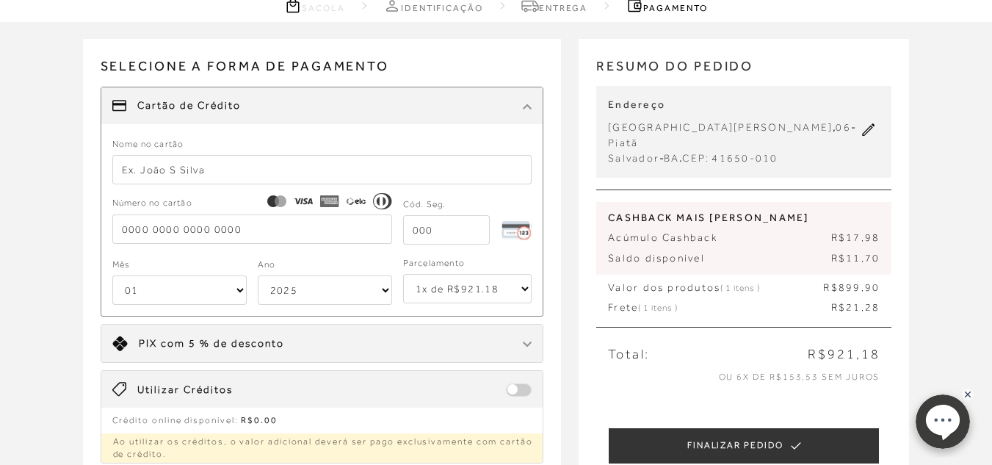
click at [471, 287] on select "1x de R$921.18 2x de R$460.59 sem juros 3x de R$307.06 sem juros 4x de R$230.30…" at bounding box center [467, 288] width 129 height 29
select select "6"
click at [403, 274] on select "1x de R$921.18 2x de R$460.59 sem juros 3x de R$307.06 sem juros 4x de R$230.30…" at bounding box center [467, 288] width 129 height 29
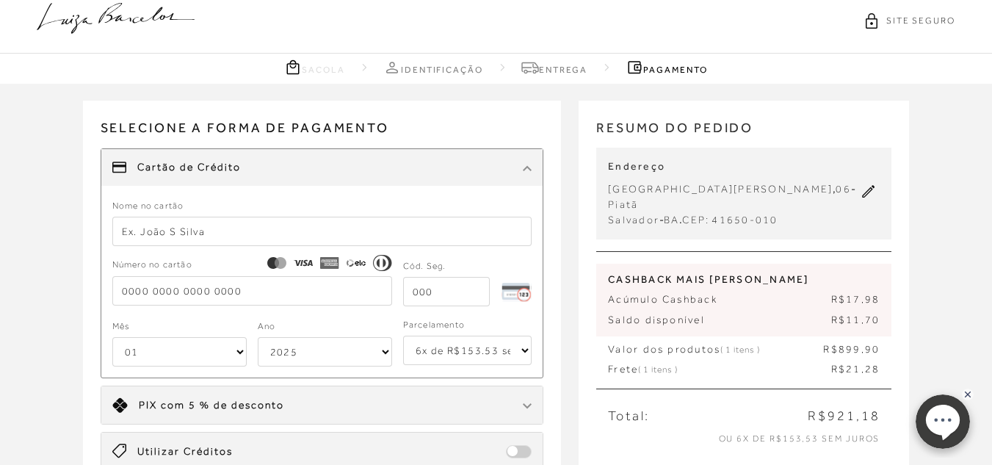
scroll to position [0, 0]
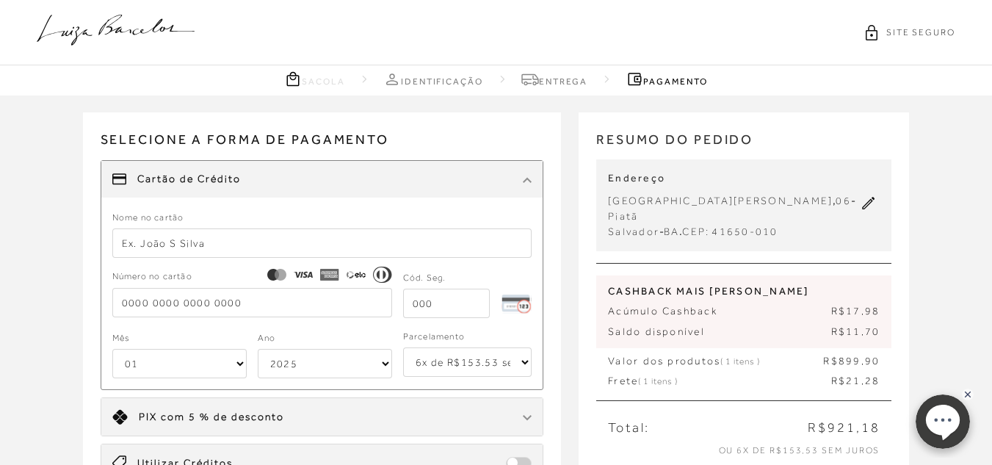
click at [126, 29] on icon at bounding box center [116, 30] width 158 height 31
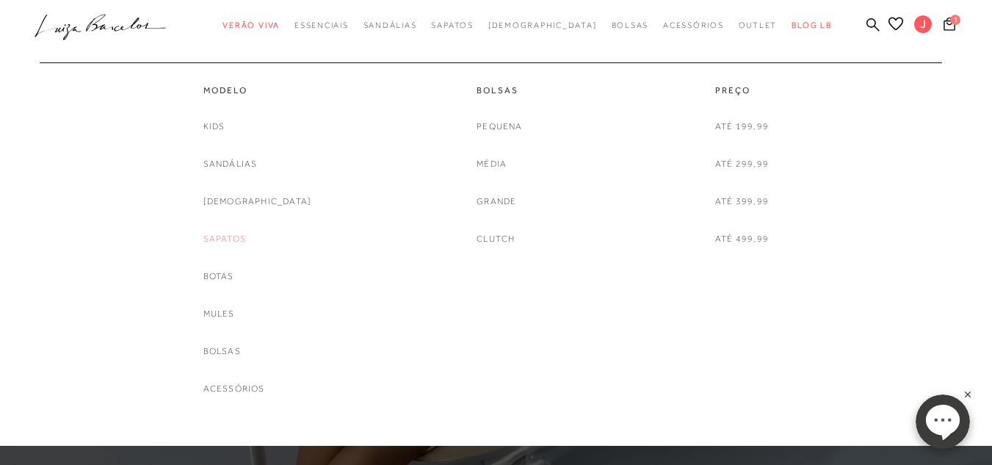
click at [246, 243] on link "Sapatos" at bounding box center [224, 238] width 43 height 15
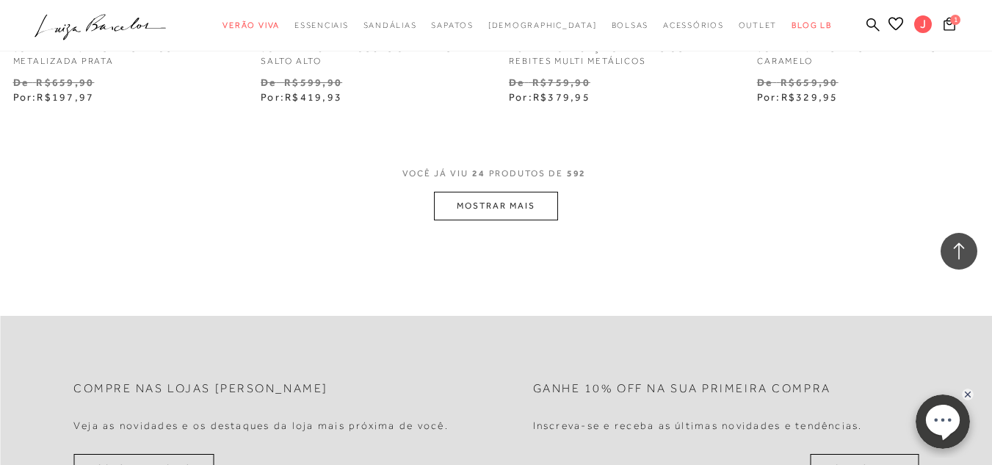
scroll to position [2864, 0]
click at [503, 202] on button "MOSTRAR MAIS" at bounding box center [495, 203] width 123 height 29
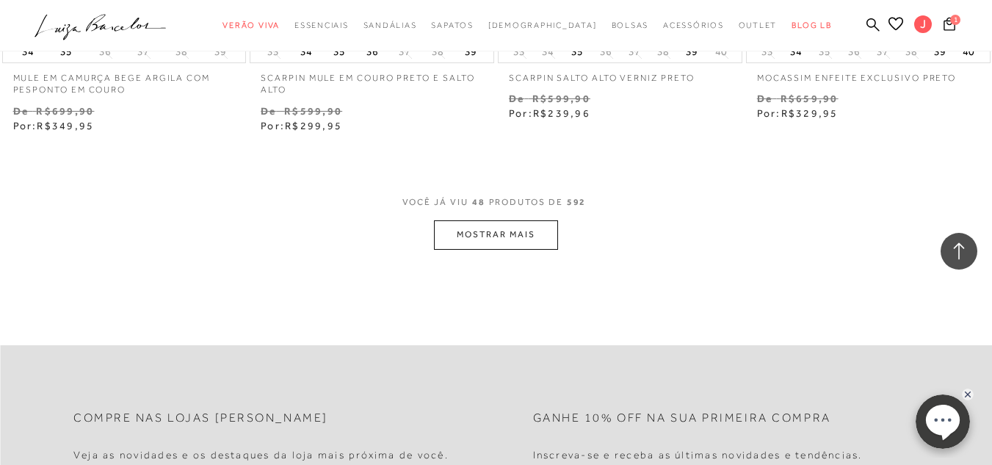
scroll to position [5507, 0]
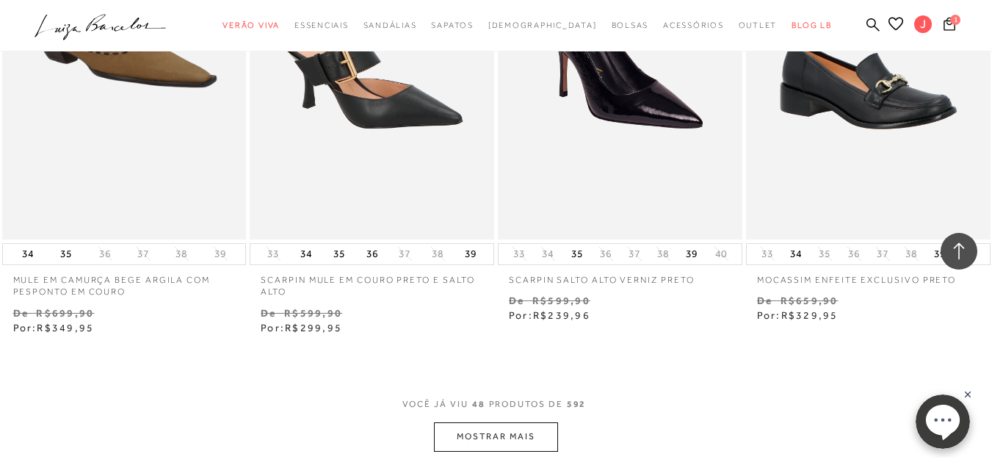
click at [496, 433] on button "MOSTRAR MAIS" at bounding box center [495, 436] width 123 height 29
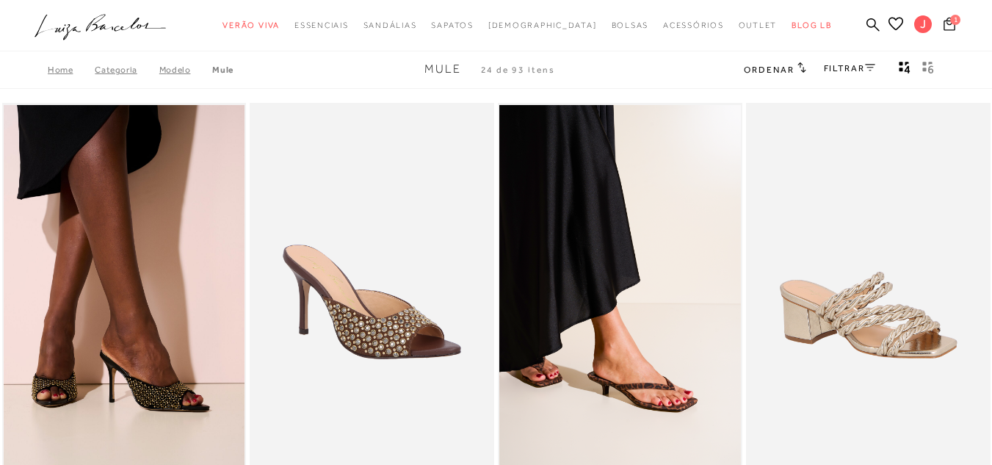
click at [950, 21] on span "1" at bounding box center [955, 20] width 10 height 10
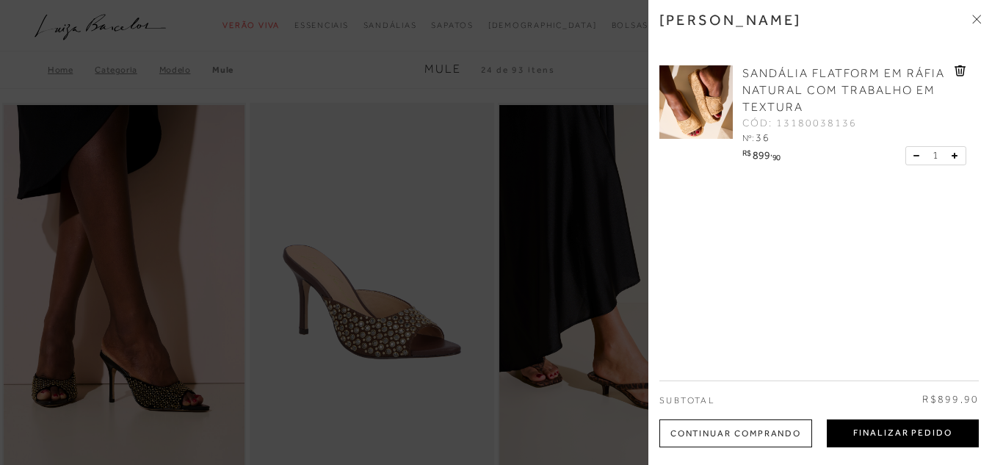
click at [916, 433] on button "Finalizar Pedido" at bounding box center [903, 433] width 152 height 28
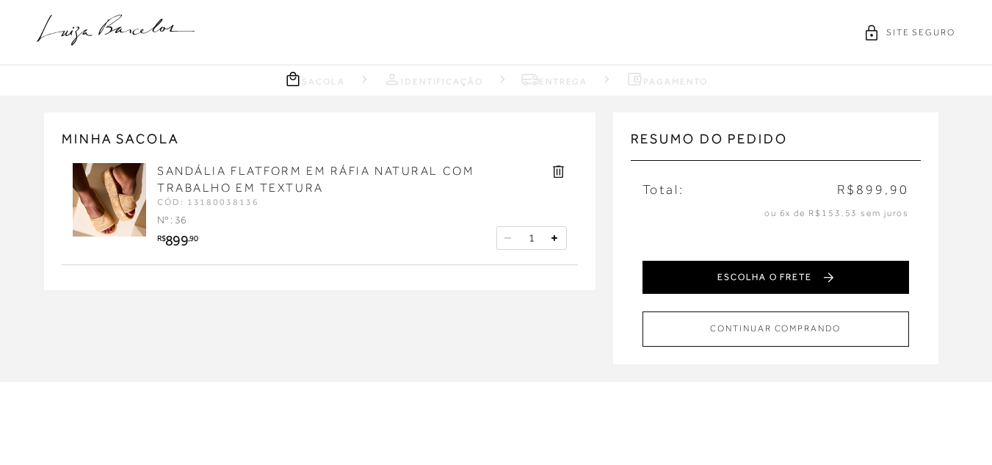
click at [788, 275] on button "ESCOLHA O FRETE" at bounding box center [776, 277] width 267 height 33
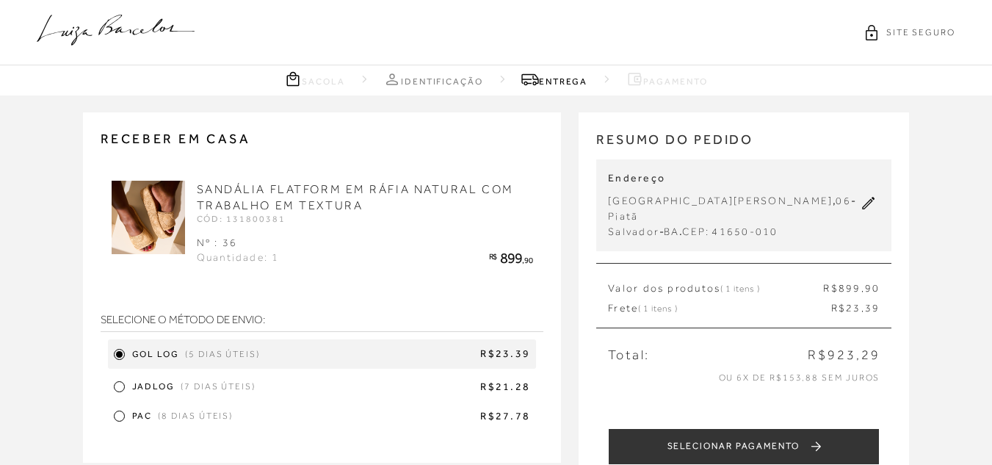
click at [128, 387] on div "JADLOG (7 dias úteis) R$21.28" at bounding box center [322, 387] width 429 height 22
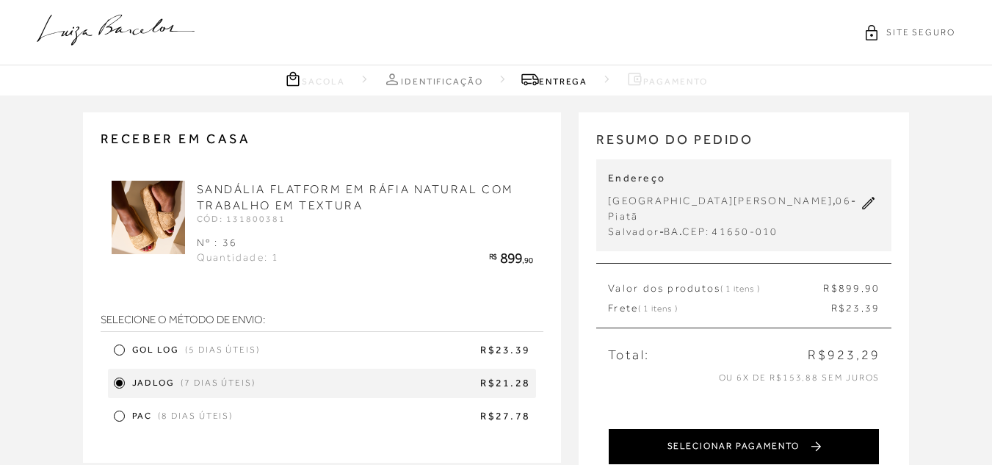
click at [709, 428] on button "SELECIONAR PAGAMENTO" at bounding box center [744, 446] width 272 height 37
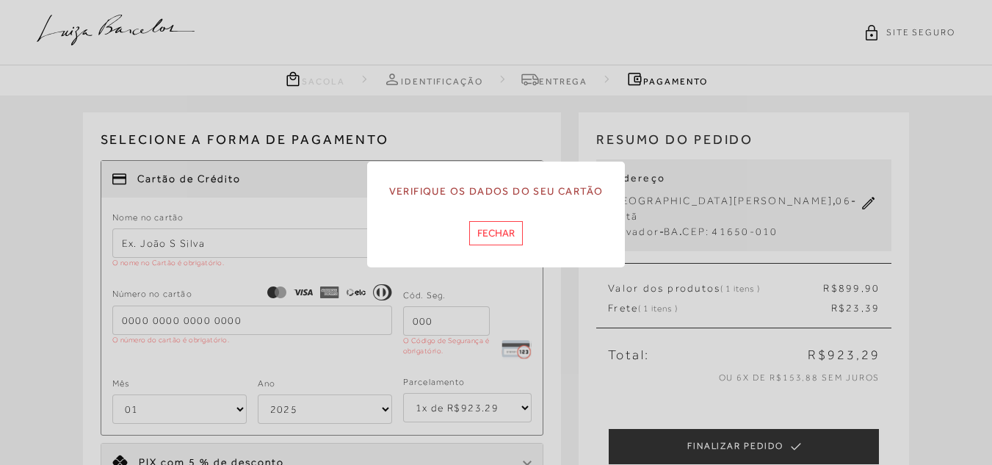
click at [502, 225] on button "Fechar" at bounding box center [496, 233] width 54 height 24
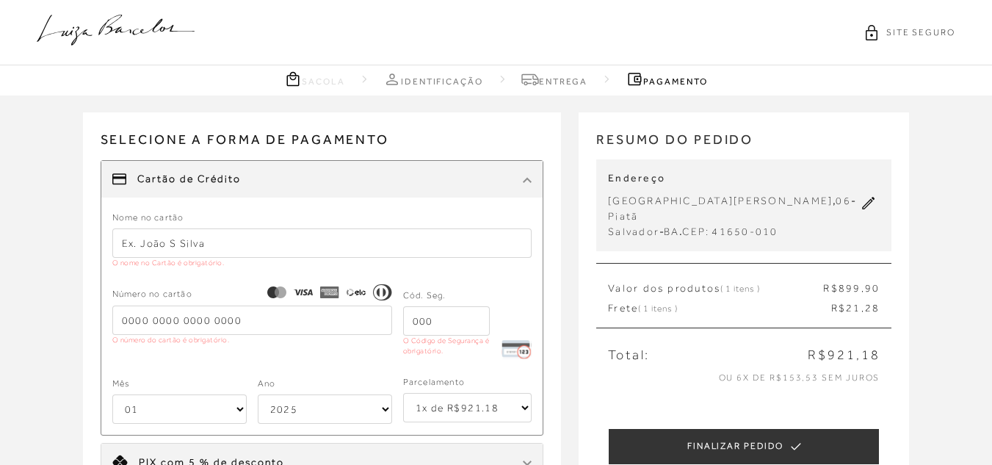
click at [350, 256] on input "text" at bounding box center [322, 242] width 420 height 29
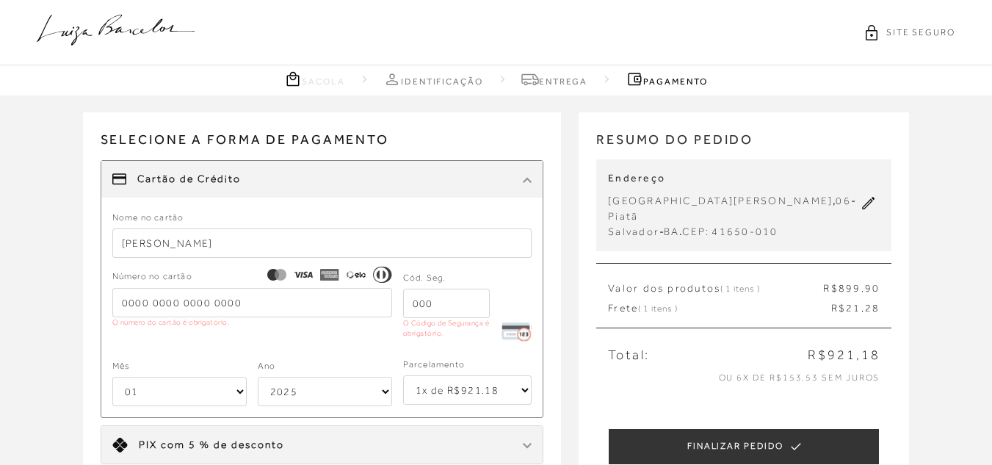
type input "jacqueline p amorim"
click at [204, 302] on input "tel" at bounding box center [252, 302] width 280 height 29
type input "4551 8411 1529 9689"
click at [458, 287] on div "Cód. Seg. O Código de Segurança é obrigatório." at bounding box center [446, 307] width 87 height 76
click at [445, 308] on input "tel" at bounding box center [446, 303] width 87 height 29
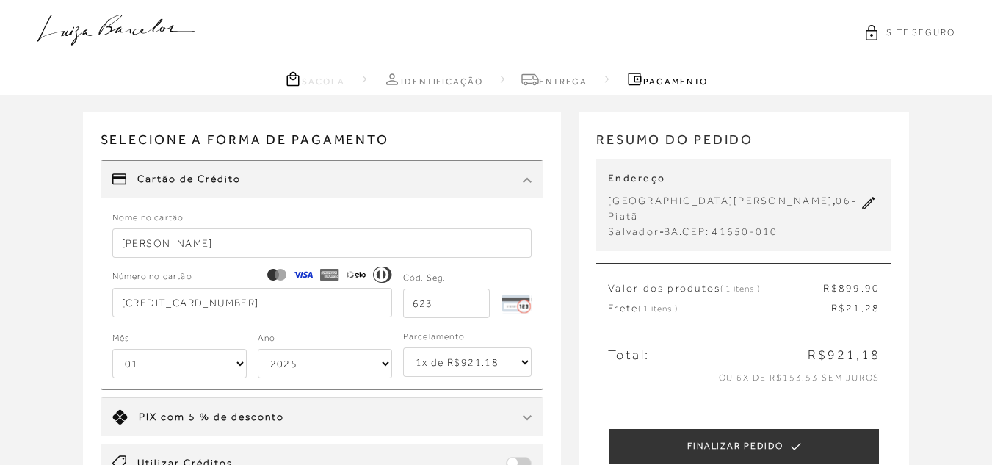
type input "623"
click at [198, 366] on select "01 02 03 04 05 06 07 08 09 10 11 12" at bounding box center [179, 363] width 134 height 29
select select "12"
click at [112, 349] on select "01 02 03 04 05 06 07 08 09 10 11 12" at bounding box center [179, 363] width 134 height 29
click at [312, 359] on select "2025 2026 2027 2028 2029 2030 2031 2032 2033 2034 2035 2036 2037 2038 2039 2040…" at bounding box center [325, 363] width 134 height 29
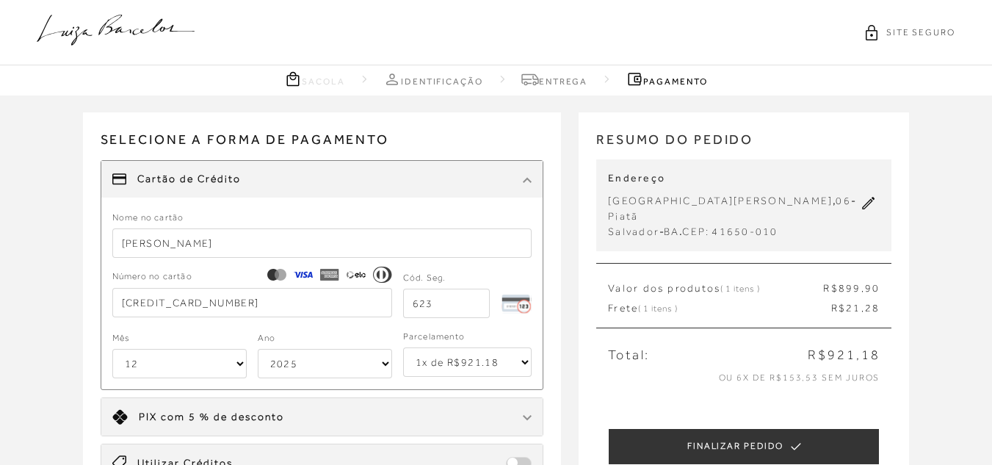
select select "2032"
click at [258, 349] on select "2025 2026 2027 2028 2029 2030 2031 2032 2033 2034 2035 2036 2037 2038 2039 2040…" at bounding box center [325, 363] width 134 height 29
click at [465, 373] on select "1x de R$921.18 2x de R$460.59 sem juros 3x de R$307.06 sem juros 4x de R$230.30…" at bounding box center [467, 361] width 129 height 29
select select "6"
click at [403, 347] on select "1x de R$921.18 2x de R$460.59 sem juros 3x de R$307.06 sem juros 4x de R$230.30…" at bounding box center [467, 361] width 129 height 29
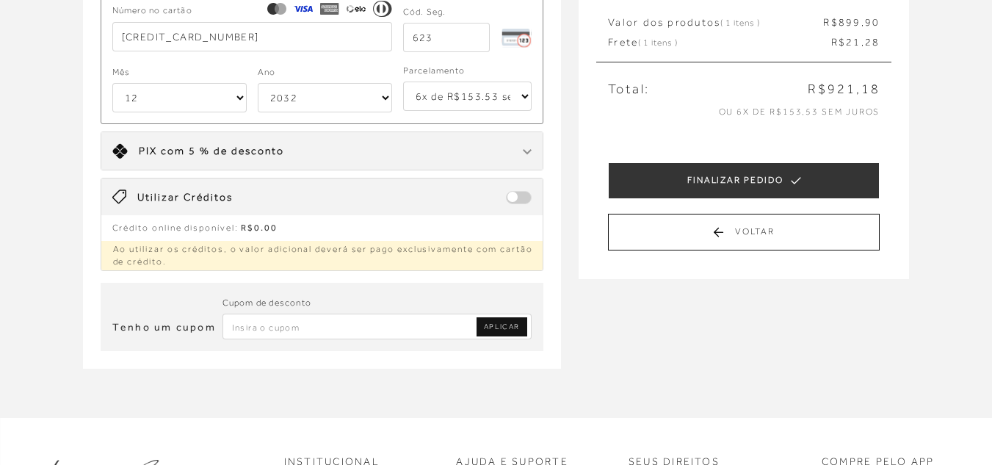
scroll to position [294, 0]
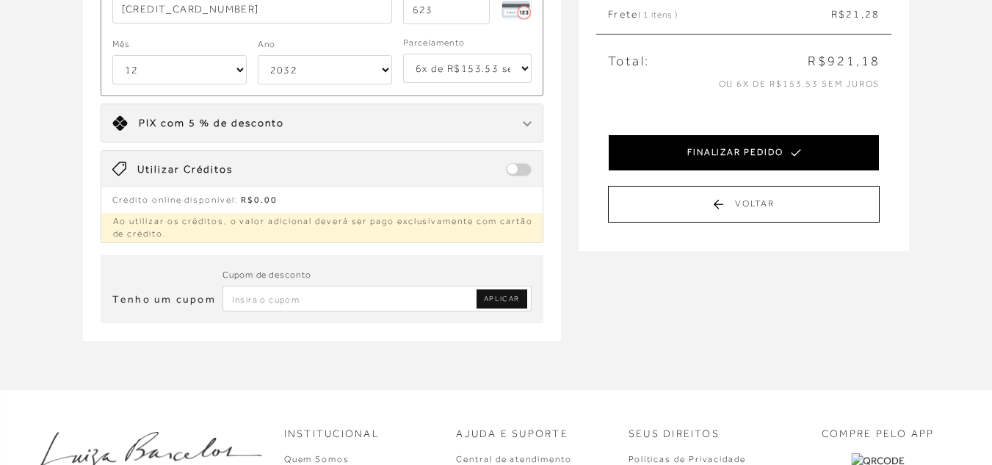
click at [733, 142] on button "FINALIZAR PEDIDO" at bounding box center [744, 152] width 272 height 37
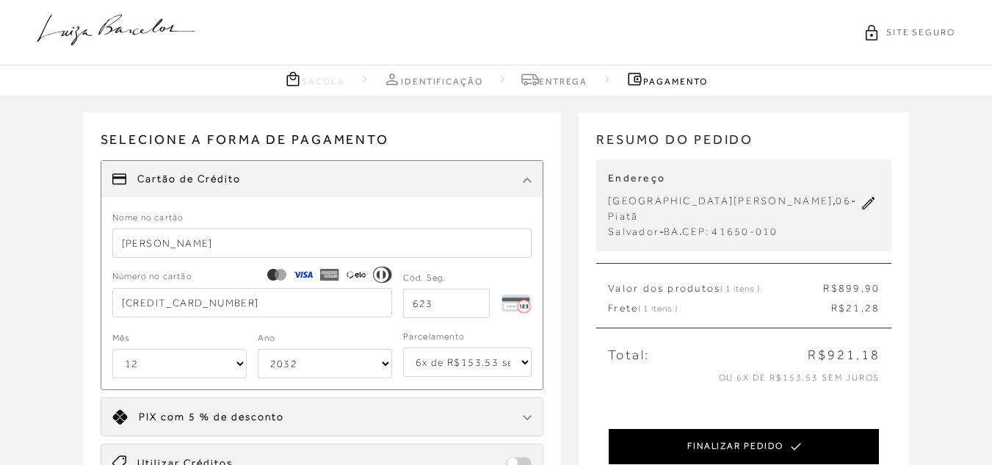
select select "12"
select select "2032"
select select "6"
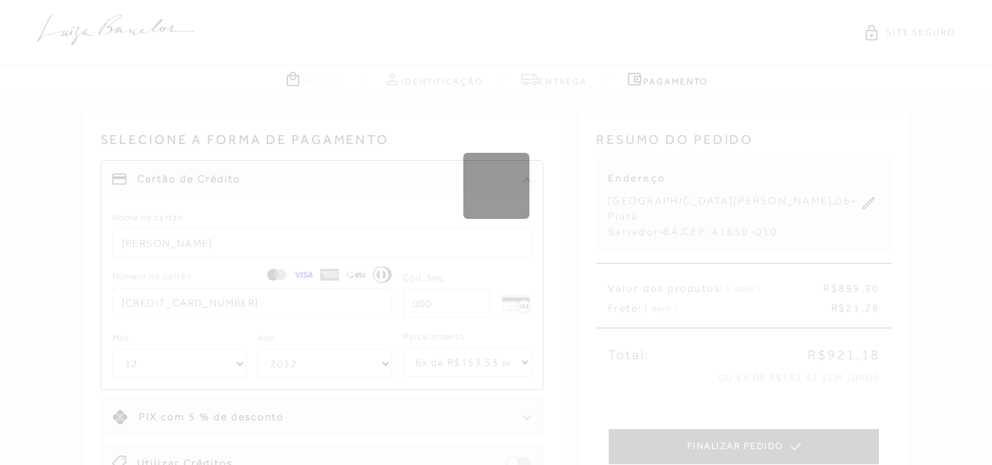
select select "1"
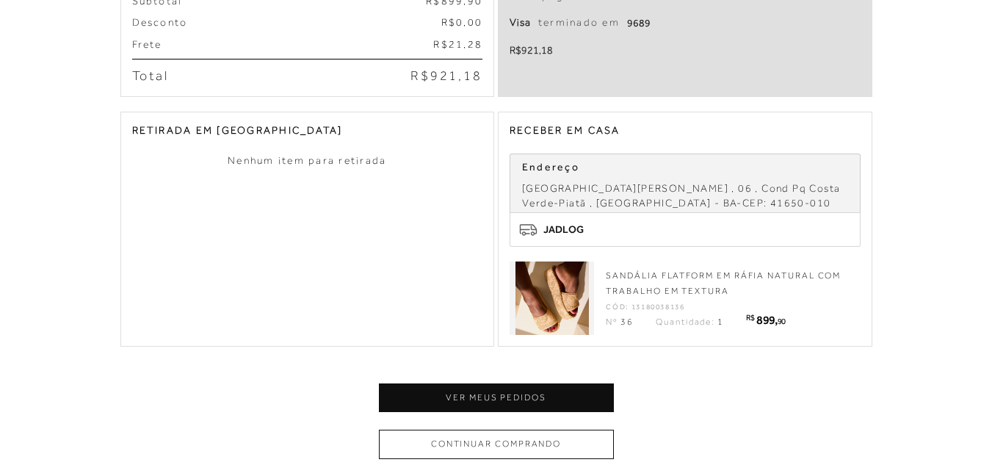
scroll to position [294, 0]
